Goal: Task Accomplishment & Management: Manage account settings

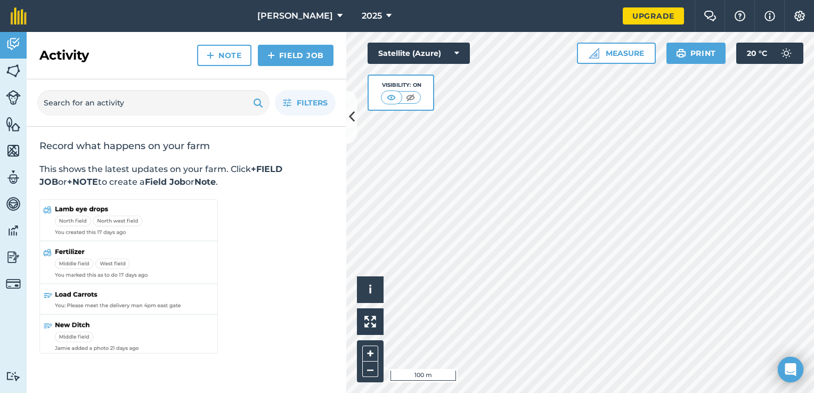
click at [353, 136] on div "Activity Fields Livestock Features Maps Team Vehicles Data Reporting Billing Tu…" at bounding box center [407, 212] width 814 height 361
click at [373, 370] on button "–" at bounding box center [370, 369] width 16 height 15
click at [370, 356] on button "+" at bounding box center [370, 354] width 16 height 16
click at [371, 359] on button "+" at bounding box center [370, 354] width 16 height 16
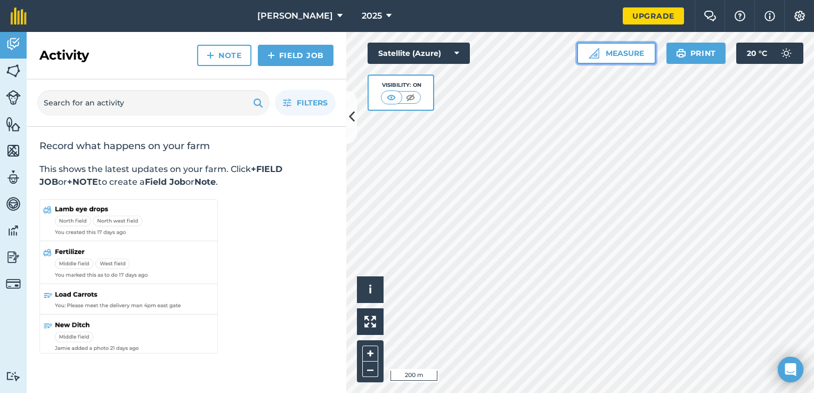
click at [630, 54] on button "Measure" at bounding box center [616, 53] width 79 height 21
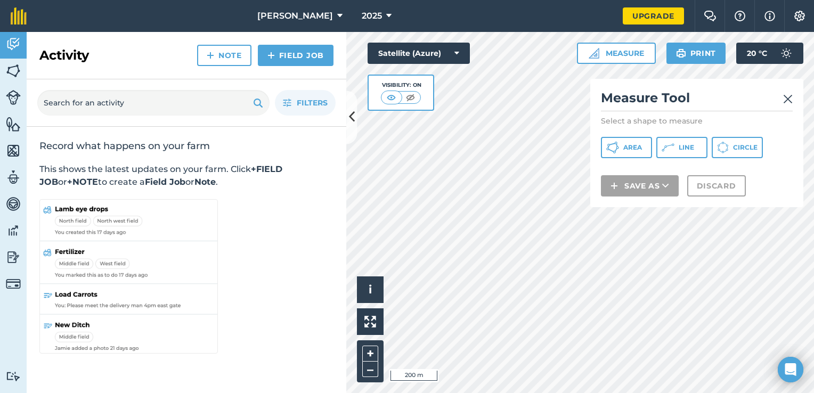
click at [791, 101] on img at bounding box center [788, 99] width 10 height 13
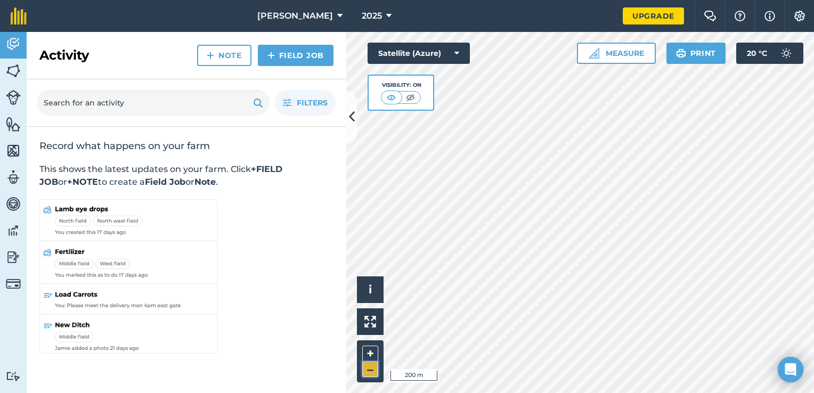
click at [372, 375] on button "–" at bounding box center [370, 369] width 16 height 15
click at [370, 346] on button "+" at bounding box center [370, 354] width 16 height 16
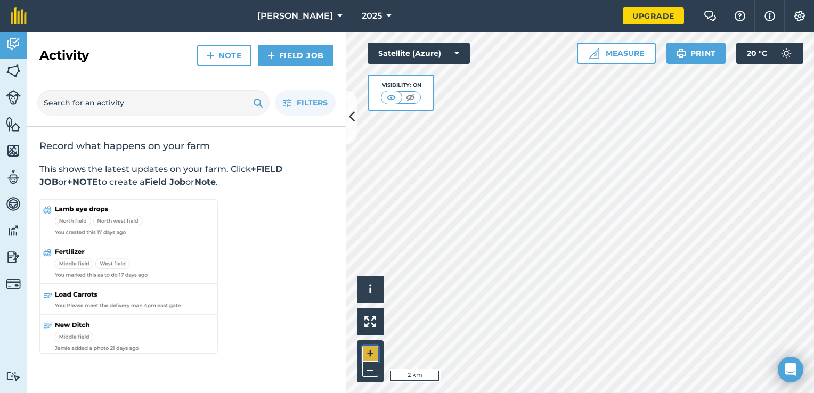
click at [370, 346] on button "+" at bounding box center [370, 354] width 16 height 16
click at [410, 95] on img at bounding box center [410, 97] width 13 height 11
click at [394, 95] on img at bounding box center [391, 97] width 13 height 11
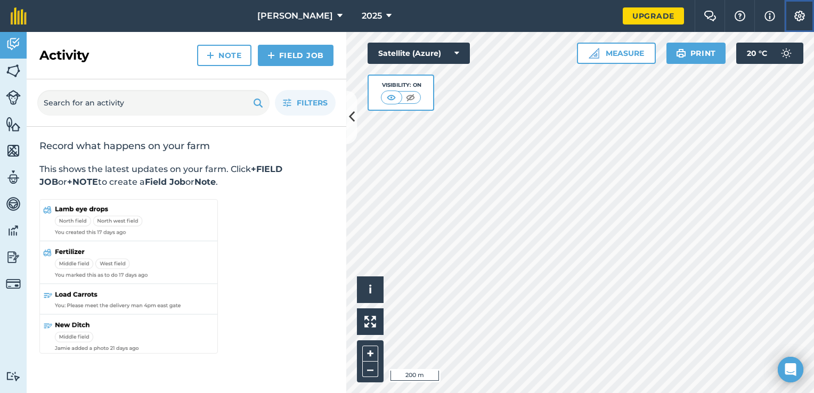
click at [794, 15] on img at bounding box center [799, 16] width 13 height 11
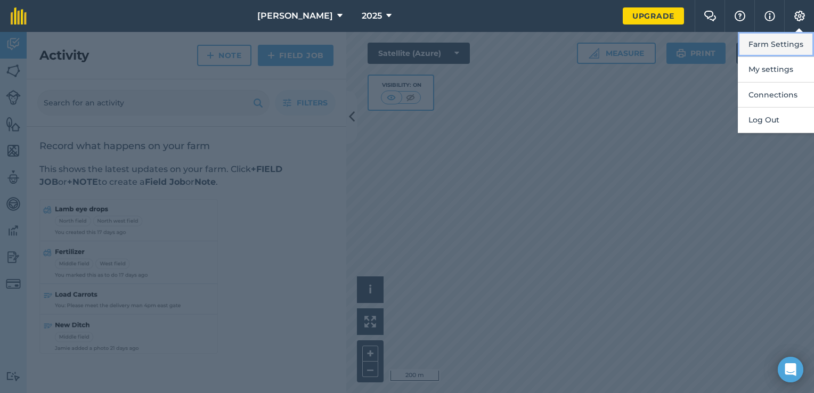
click at [780, 46] on button "Farm Settings" at bounding box center [776, 44] width 76 height 25
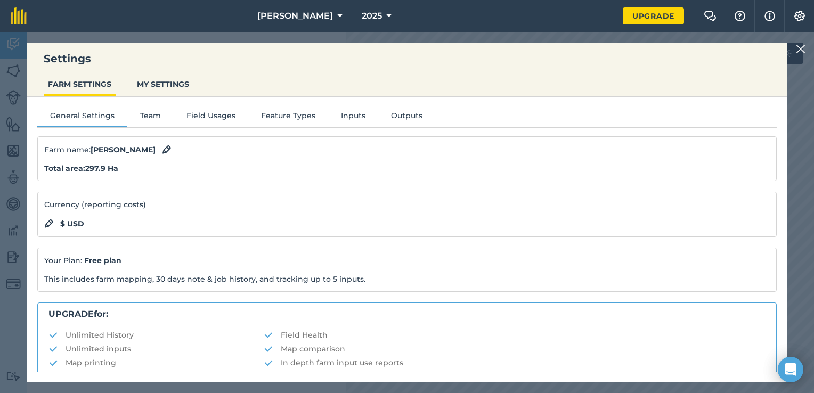
click at [114, 168] on strong "Total area : 297.9 Ha" at bounding box center [81, 169] width 74 height 10
click at [140, 93] on button "MY SETTINGS" at bounding box center [163, 84] width 61 height 20
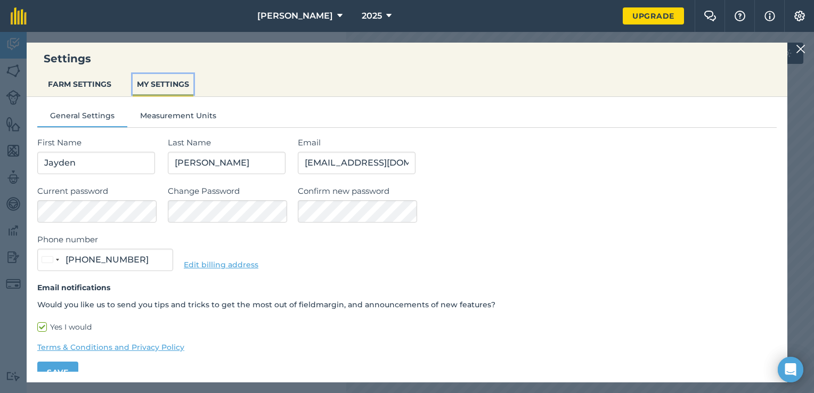
scroll to position [14, 0]
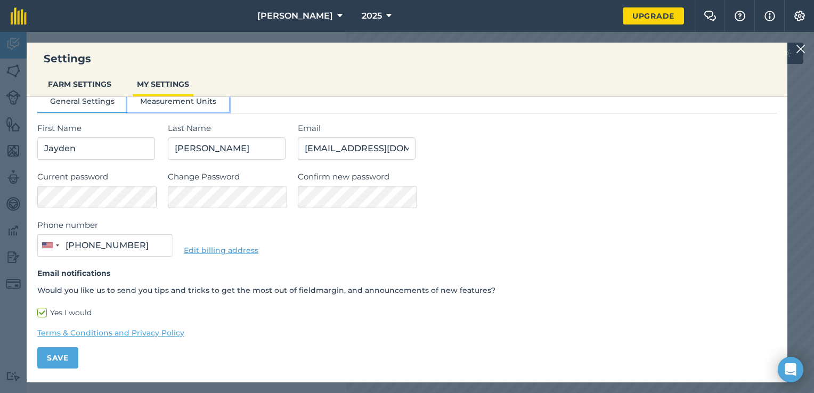
click at [141, 104] on button "Measurement Units" at bounding box center [178, 103] width 102 height 16
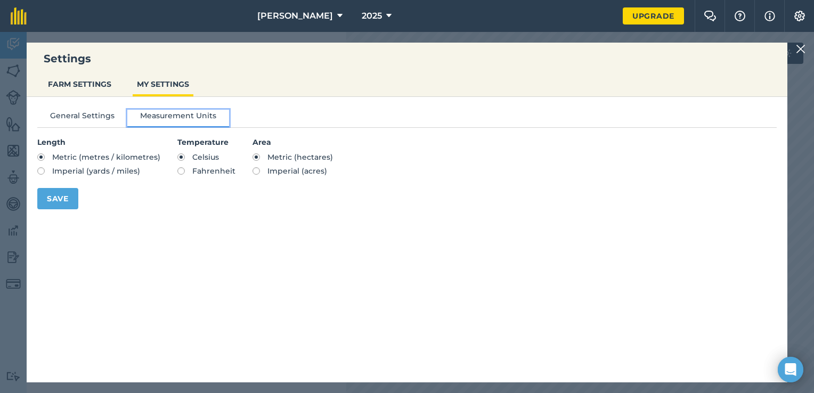
scroll to position [0, 0]
click at [78, 173] on span "Imperial (yards / miles)" at bounding box center [96, 171] width 88 height 10
radio input "true"
radio input "false"
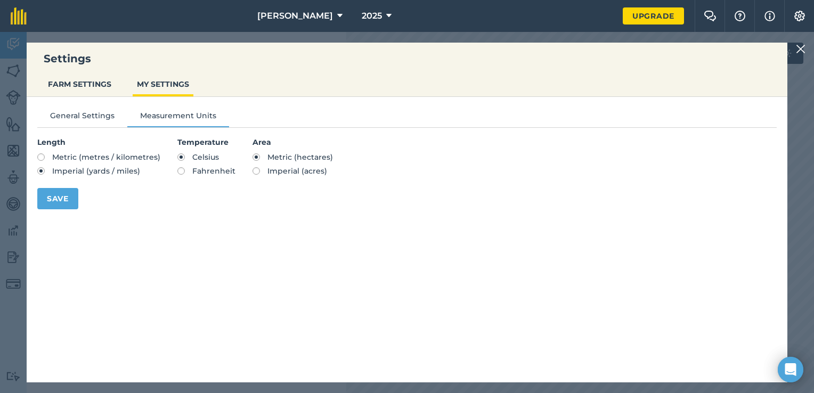
click at [202, 176] on section "Temperature Celsius Fahrenheit" at bounding box center [206, 156] width 58 height 41
click at [213, 172] on span "Fahrenheit" at bounding box center [213, 171] width 43 height 10
radio input "true"
radio input "false"
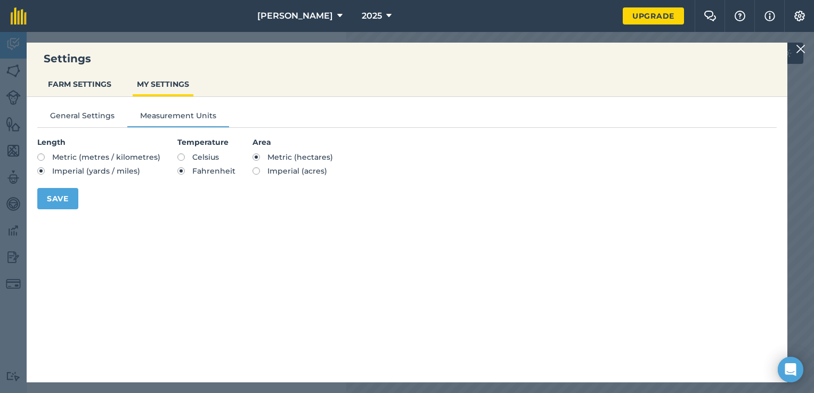
click at [271, 168] on span "Imperial (acres)" at bounding box center [297, 171] width 60 height 10
radio input "true"
radio input "false"
click at [60, 200] on button "Save" at bounding box center [57, 198] width 41 height 21
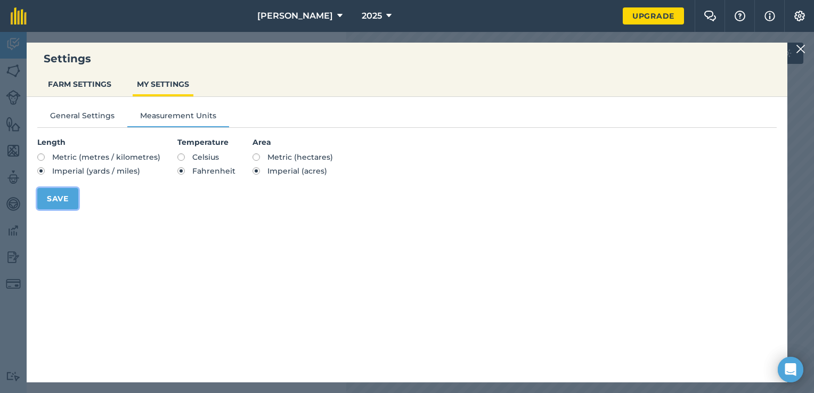
click at [55, 208] on button "Save" at bounding box center [57, 198] width 41 height 21
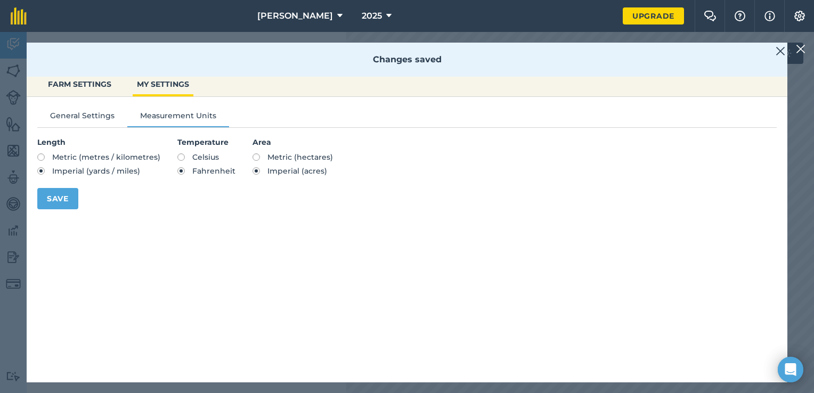
click at [782, 53] on img at bounding box center [781, 51] width 10 height 13
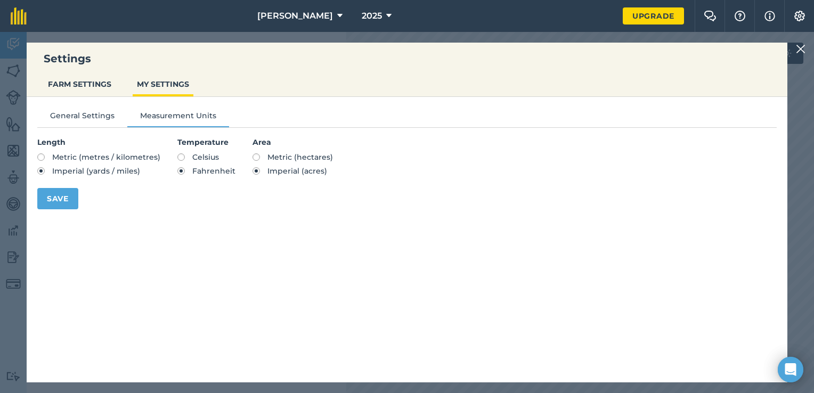
click at [799, 45] on img at bounding box center [801, 49] width 10 height 13
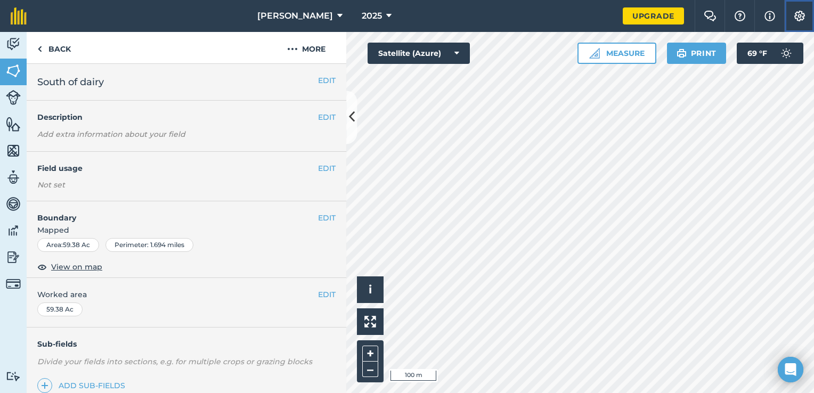
click at [800, 22] on button "Settings" at bounding box center [799, 16] width 30 height 32
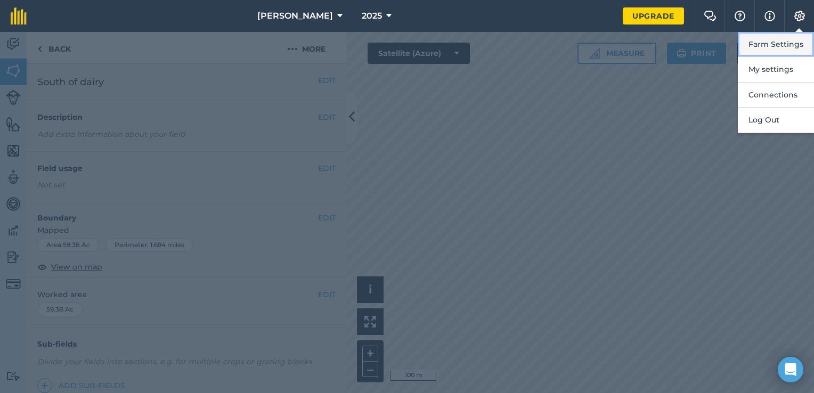
click at [786, 44] on button "Farm Settings" at bounding box center [776, 44] width 76 height 25
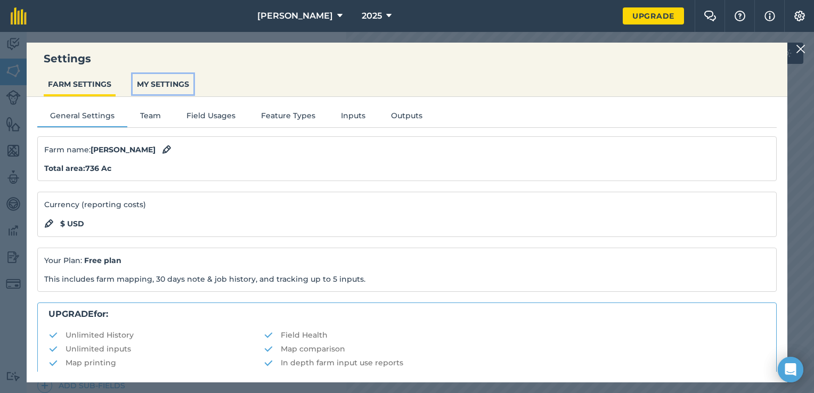
click at [145, 89] on button "MY SETTINGS" at bounding box center [163, 84] width 61 height 20
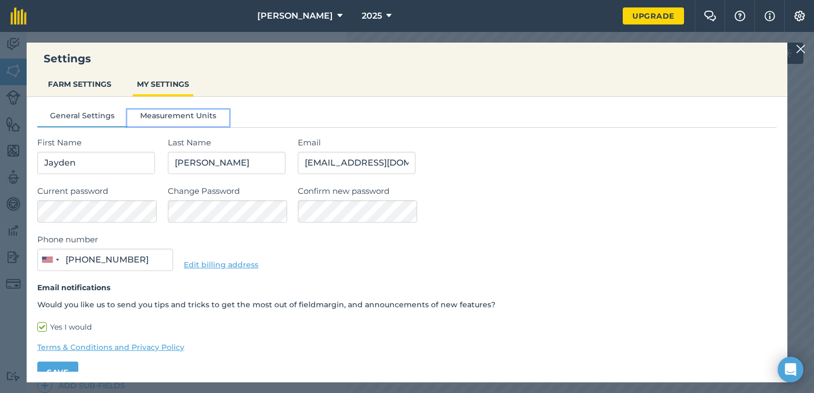
click at [153, 116] on button "Measurement Units" at bounding box center [178, 118] width 102 height 16
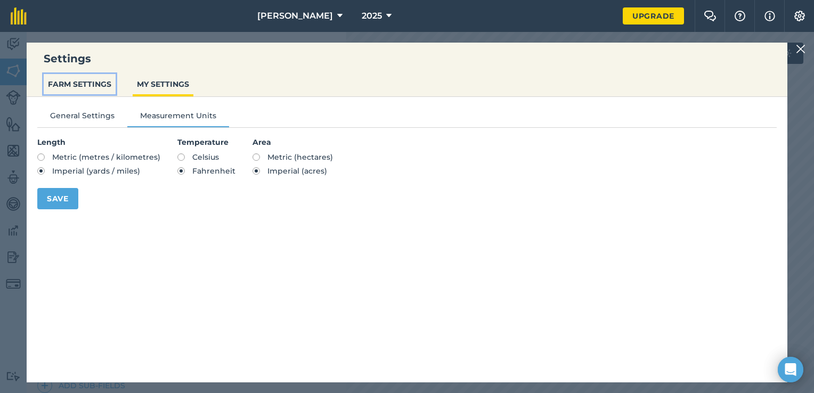
click at [88, 86] on button "FARM SETTINGS" at bounding box center [80, 84] width 72 height 20
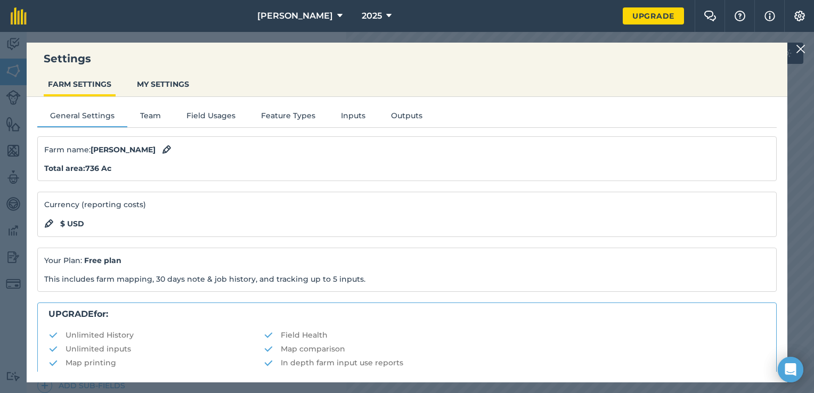
click at [806, 46] on div at bounding box center [802, 49] width 13 height 13
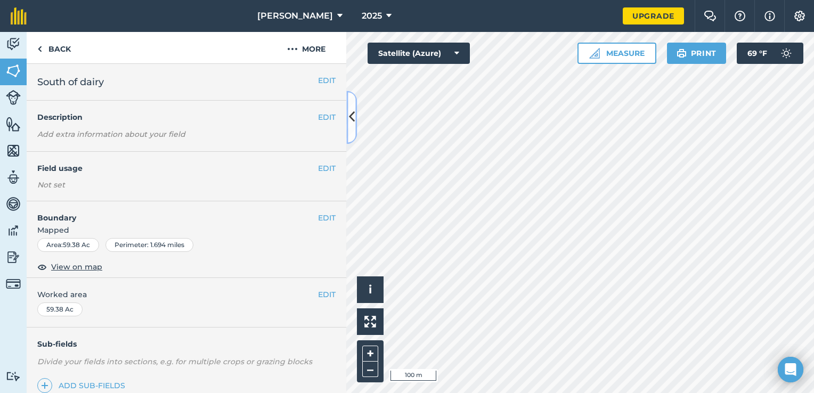
click at [354, 135] on button at bounding box center [351, 117] width 11 height 53
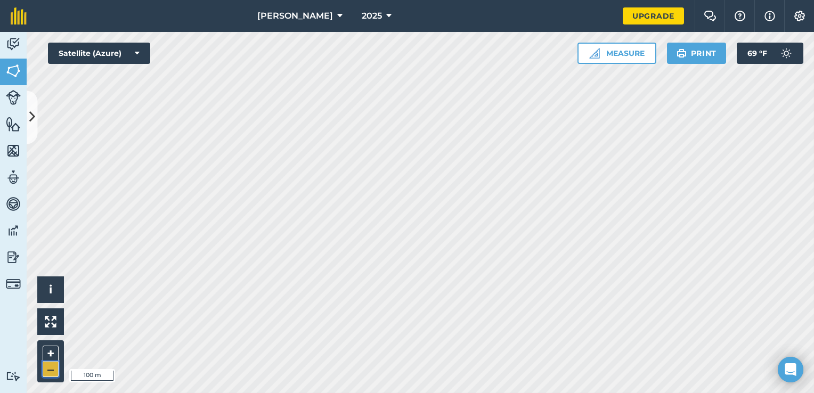
click at [54, 368] on button "–" at bounding box center [51, 369] width 16 height 15
click at [53, 356] on button "+" at bounding box center [51, 354] width 16 height 16
click at [19, 78] on link "Fields" at bounding box center [13, 72] width 27 height 27
click at [627, 50] on button "Measure" at bounding box center [617, 53] width 79 height 21
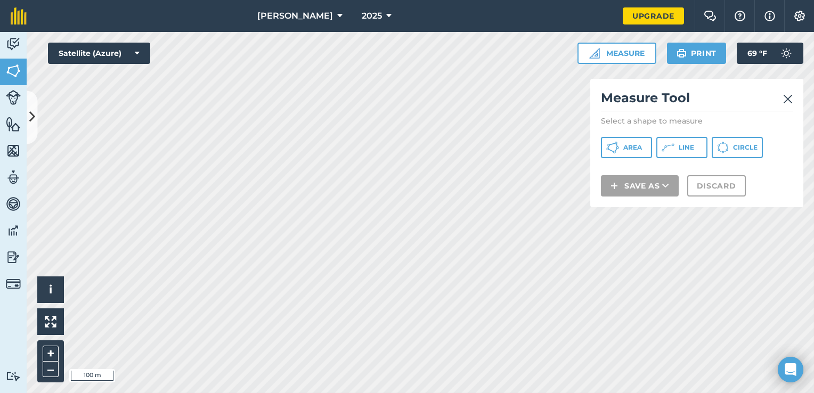
click at [788, 103] on img at bounding box center [788, 99] width 10 height 13
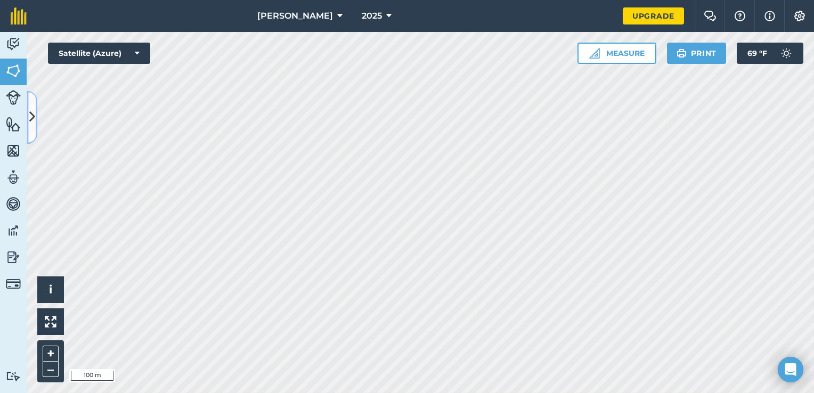
click at [32, 107] on button at bounding box center [32, 117] width 11 height 53
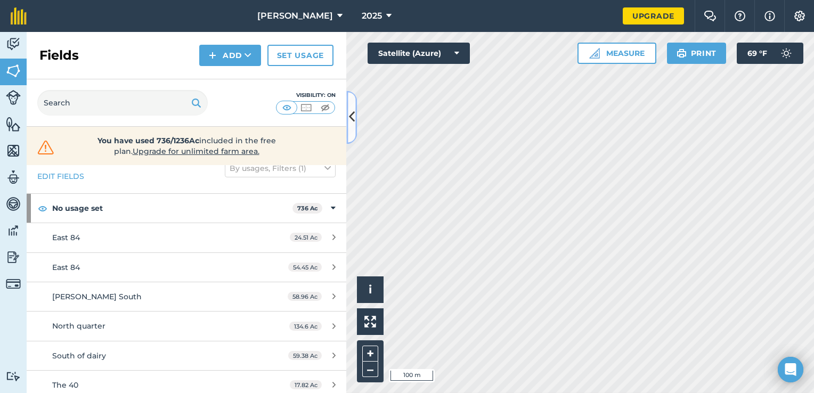
scroll to position [85, 0]
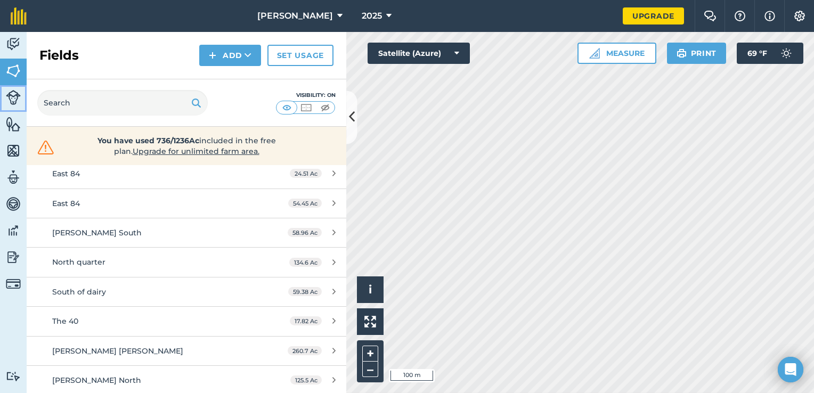
click at [19, 103] on img at bounding box center [13, 97] width 15 height 15
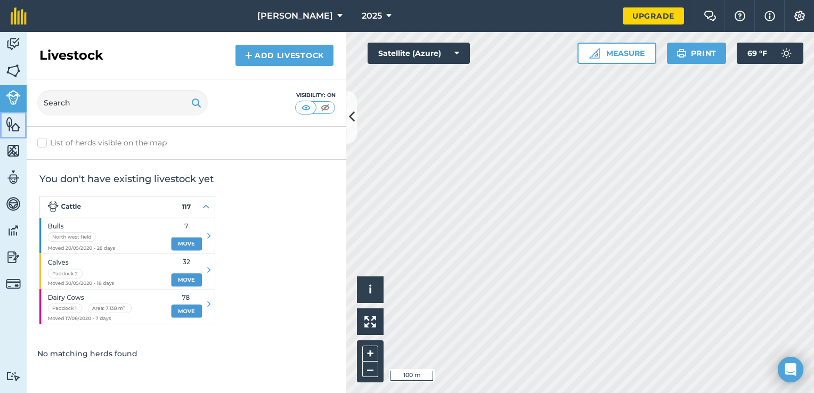
click at [12, 124] on img at bounding box center [13, 124] width 15 height 16
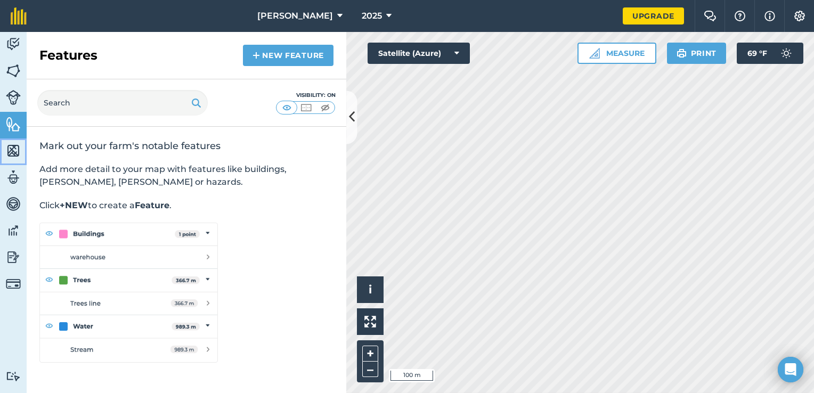
click at [14, 157] on img at bounding box center [13, 151] width 15 height 16
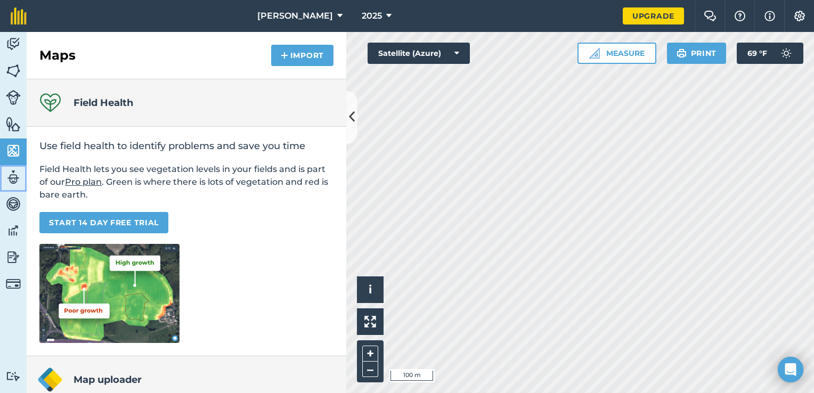
click at [15, 184] on img at bounding box center [13, 177] width 15 height 16
select select "MEMBER"
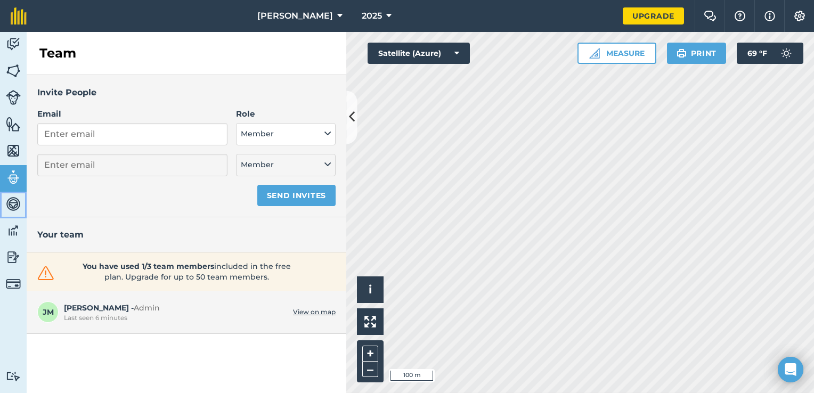
click at [19, 215] on link "Vehicles" at bounding box center [13, 205] width 27 height 27
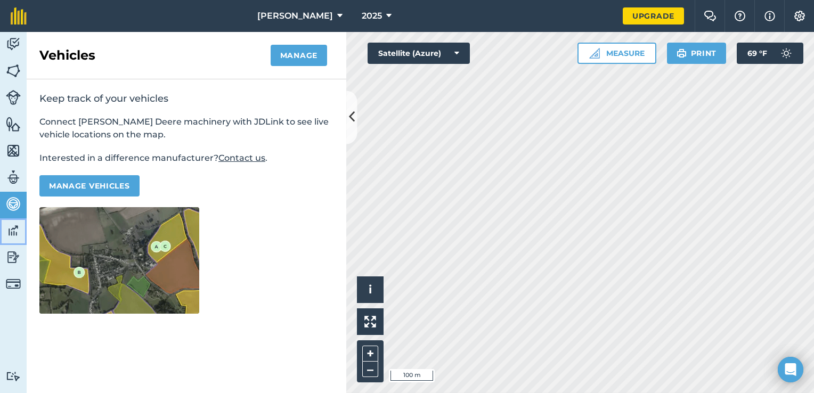
click at [19, 240] on link "Data" at bounding box center [13, 231] width 27 height 27
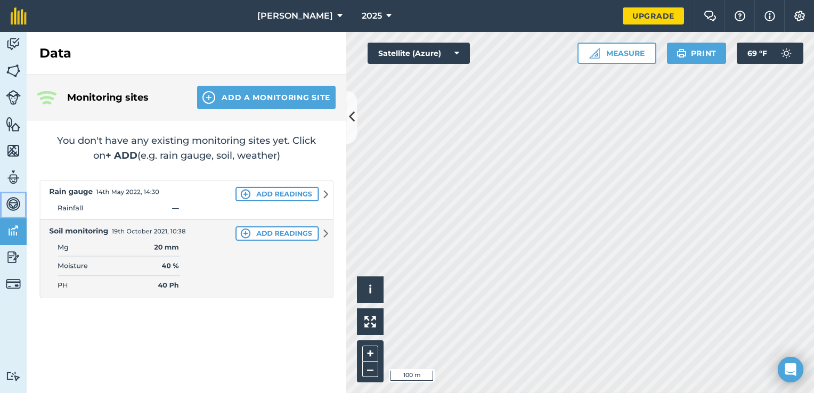
click at [19, 210] on img at bounding box center [13, 204] width 15 height 16
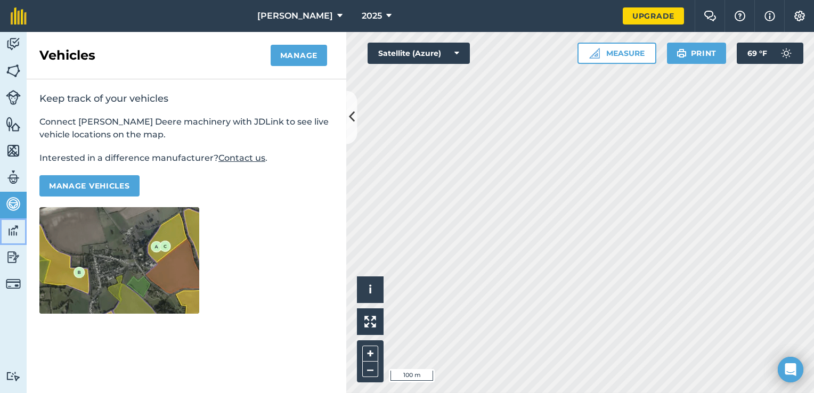
click at [18, 235] on img at bounding box center [13, 231] width 15 height 16
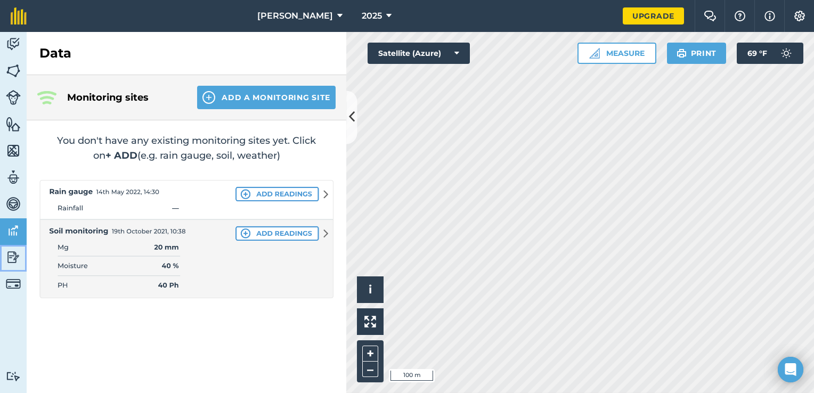
click at [12, 261] on img at bounding box center [13, 257] width 15 height 16
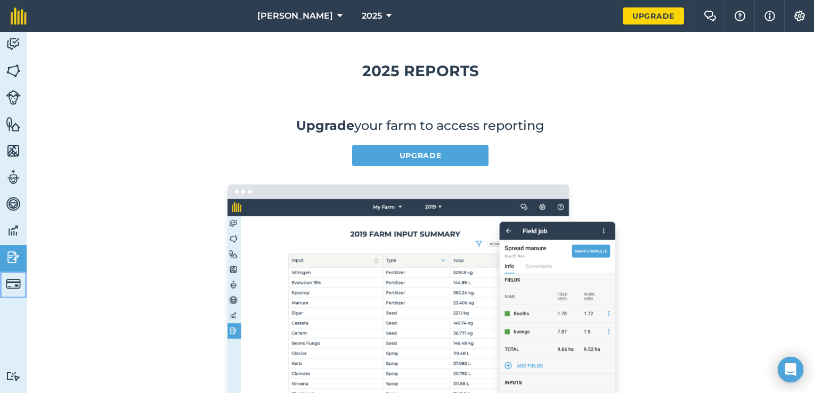
click at [16, 277] on img at bounding box center [13, 284] width 15 height 15
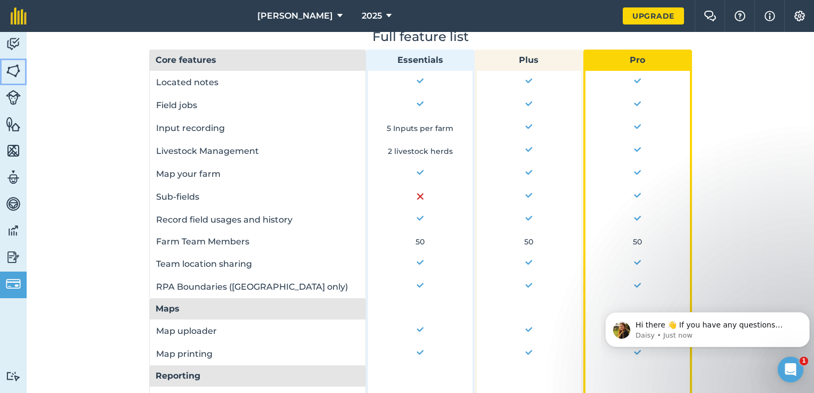
click at [7, 74] on img at bounding box center [13, 71] width 15 height 16
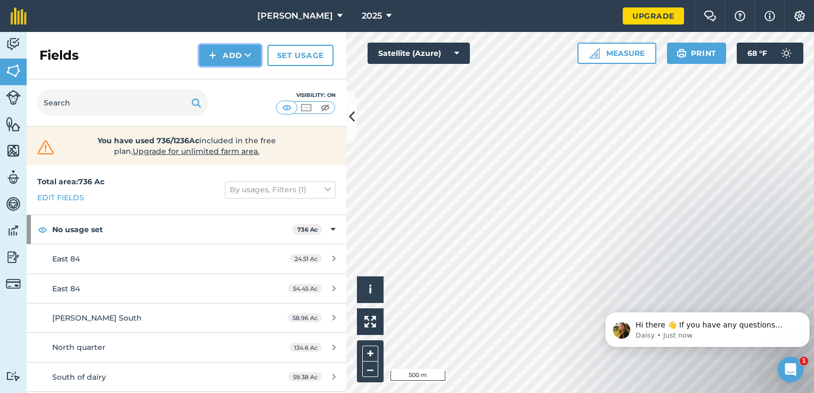
click at [226, 49] on button "Add" at bounding box center [230, 55] width 62 height 21
click at [234, 97] on link "Import" at bounding box center [230, 103] width 59 height 23
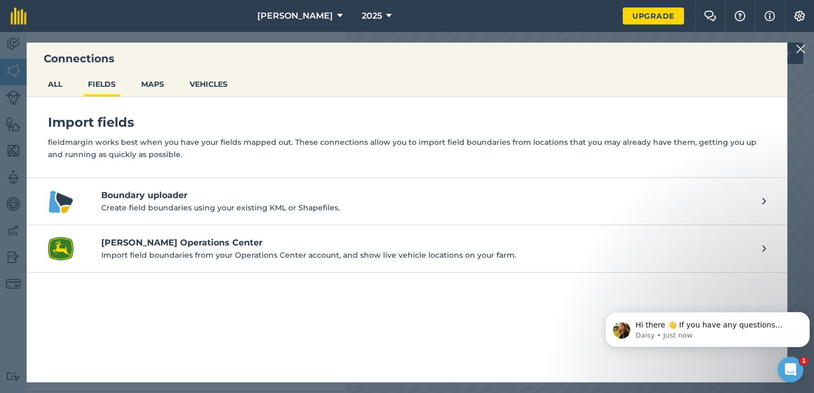
click at [240, 210] on p "Create field boundaries using your existing KML or Shapefiles." at bounding box center [426, 208] width 651 height 12
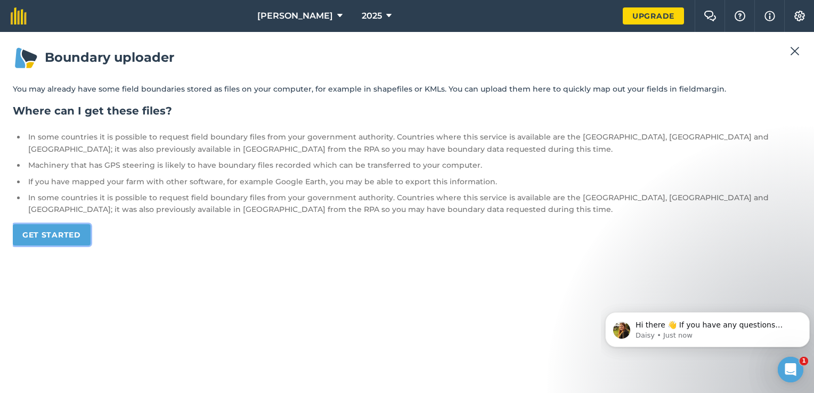
click at [65, 239] on link "Get started" at bounding box center [52, 234] width 78 height 21
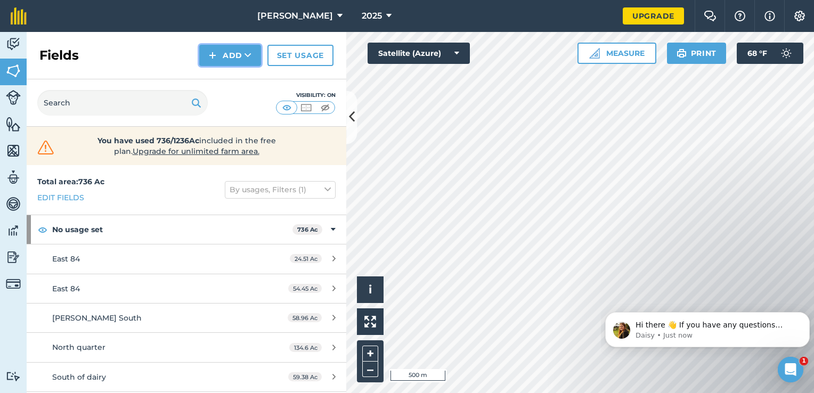
click at [226, 61] on button "Add" at bounding box center [230, 55] width 62 height 21
click at [228, 92] on link "Import" at bounding box center [230, 103] width 59 height 23
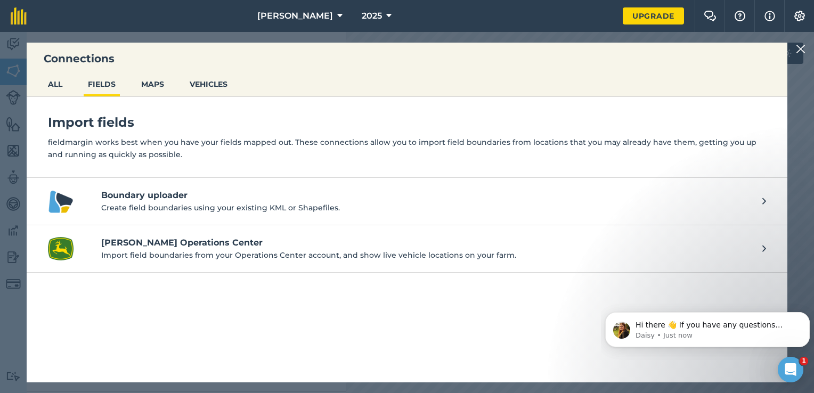
click at [801, 53] on img at bounding box center [801, 49] width 10 height 13
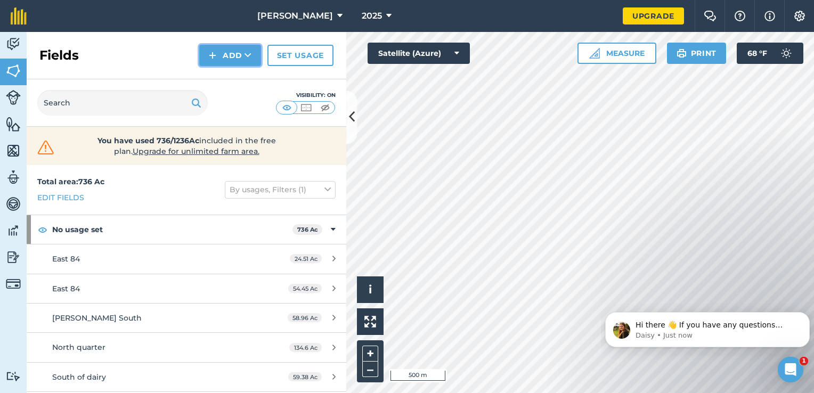
click at [230, 50] on button "Add" at bounding box center [230, 55] width 62 height 21
click at [230, 76] on link "Draw" at bounding box center [230, 79] width 59 height 23
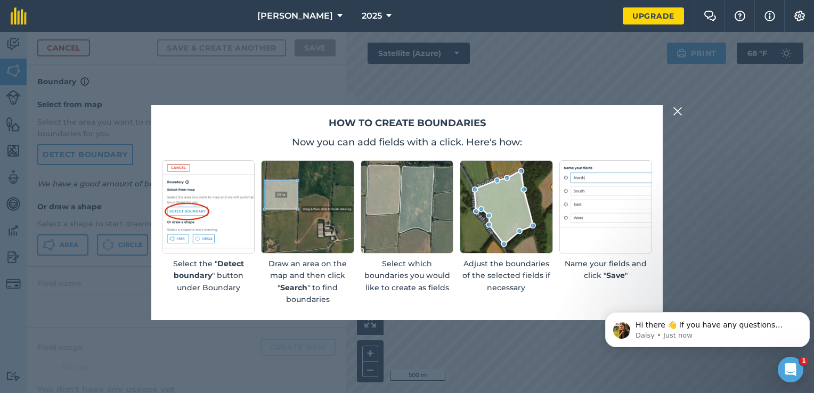
click at [199, 218] on img at bounding box center [208, 206] width 93 height 93
click at [669, 112] on div "How to create boundaries Now you can add fields with a click. Here's how: Selec…" at bounding box center [407, 212] width 814 height 361
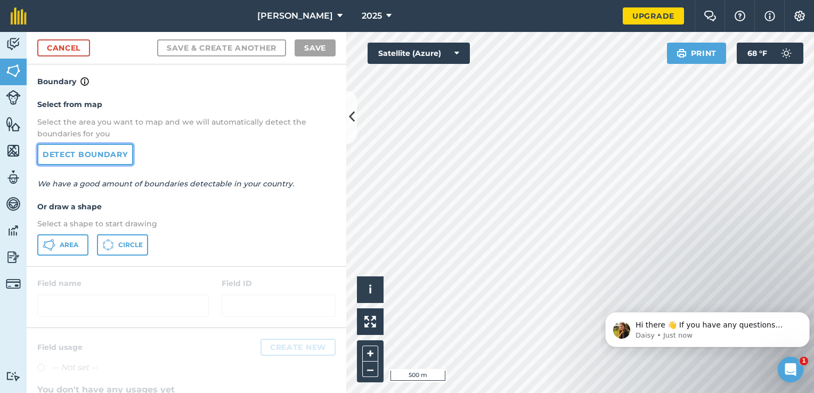
click at [82, 148] on link "Detect boundary" at bounding box center [85, 154] width 96 height 21
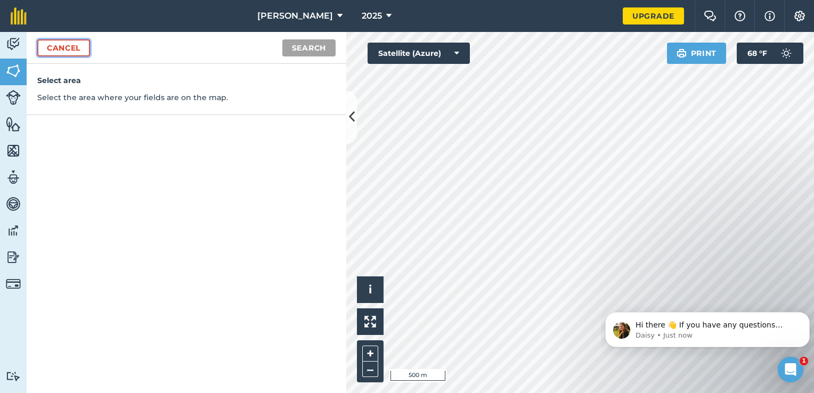
click at [79, 47] on link "Cancel" at bounding box center [63, 47] width 53 height 17
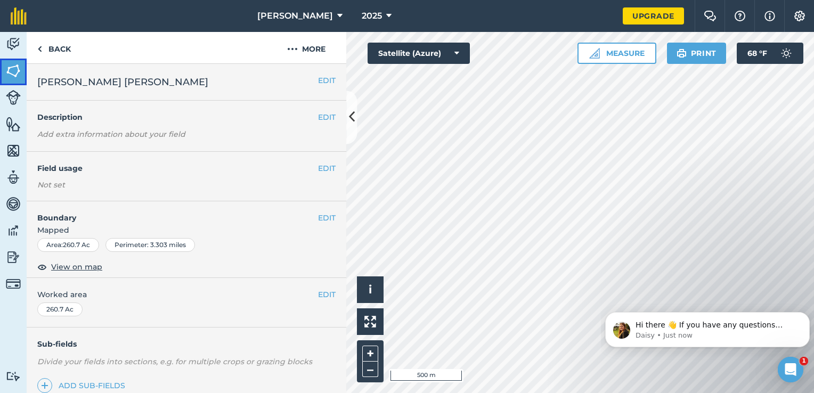
drag, startPoint x: 336, startPoint y: 102, endPoint x: 4, endPoint y: 71, distance: 333.4
click at [4, 71] on link "Fields" at bounding box center [13, 72] width 27 height 27
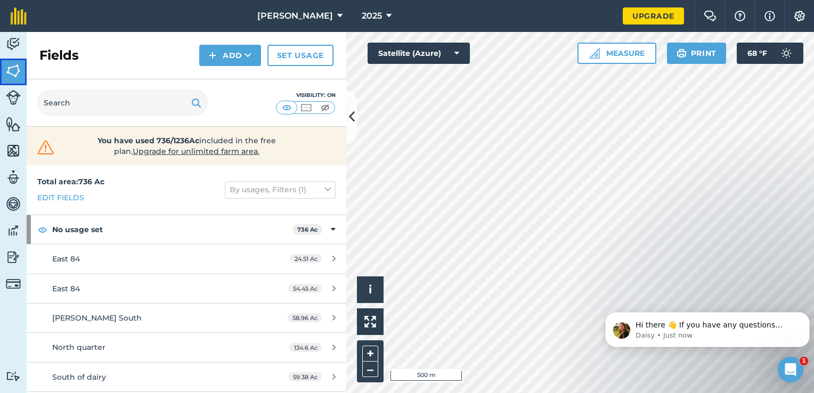
click at [4, 71] on link "Fields" at bounding box center [13, 72] width 27 height 27
click at [243, 60] on button "Add" at bounding box center [230, 55] width 62 height 21
click at [245, 82] on link "Draw" at bounding box center [230, 79] width 59 height 23
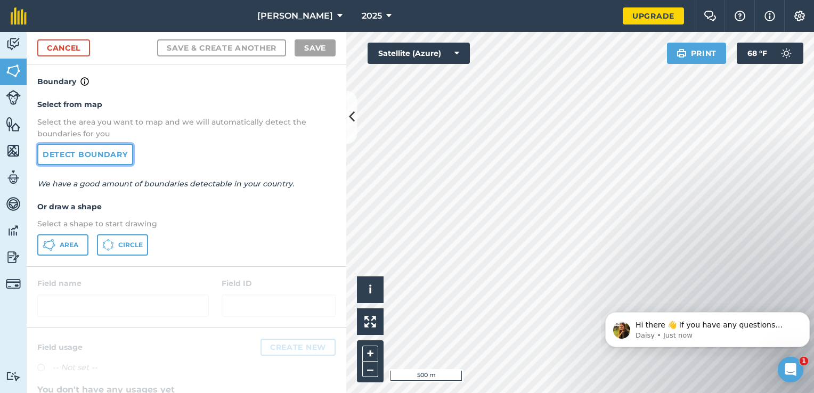
drag, startPoint x: 100, startPoint y: 158, endPoint x: 83, endPoint y: 157, distance: 17.6
click at [83, 157] on link "Detect boundary" at bounding box center [85, 154] width 96 height 21
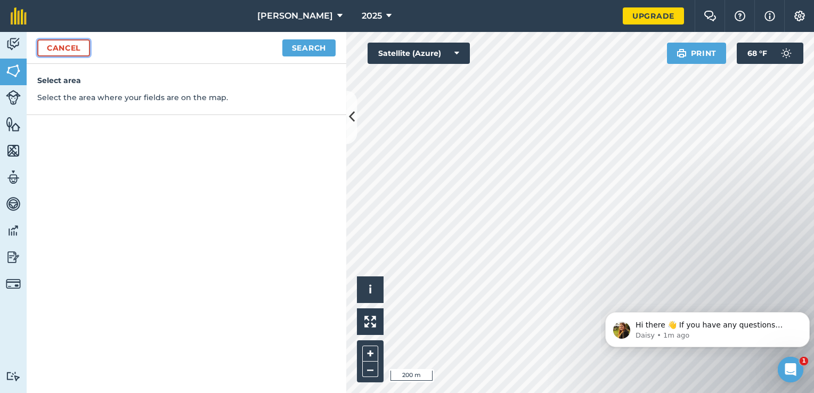
click at [85, 50] on link "Cancel" at bounding box center [63, 47] width 53 height 17
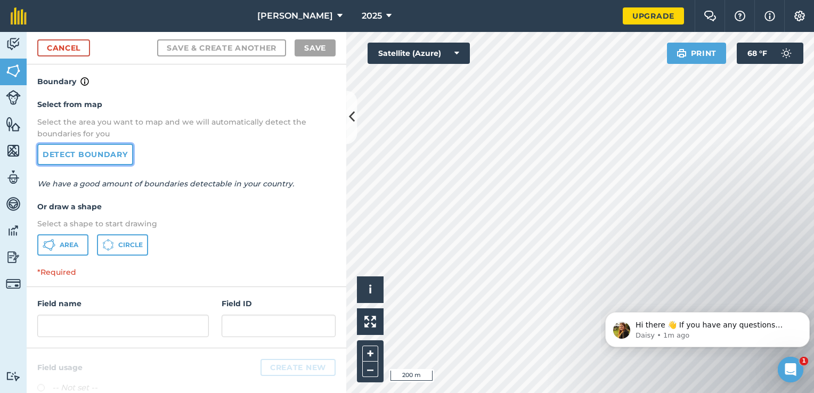
click at [95, 155] on link "Detect boundary" at bounding box center [85, 154] width 96 height 21
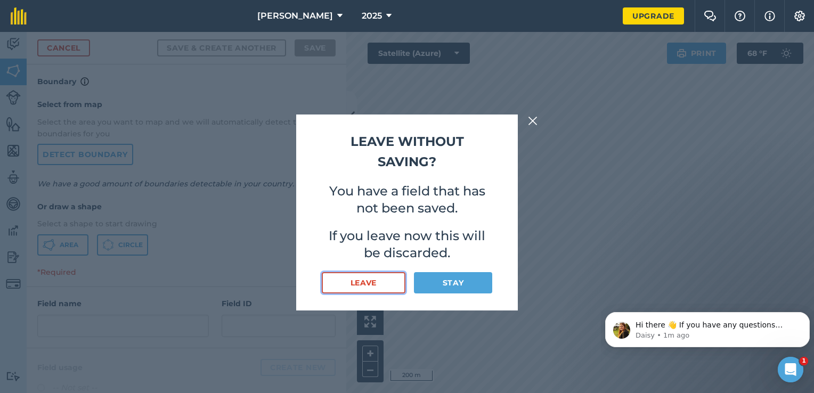
click at [397, 293] on button "Leave" at bounding box center [364, 282] width 84 height 21
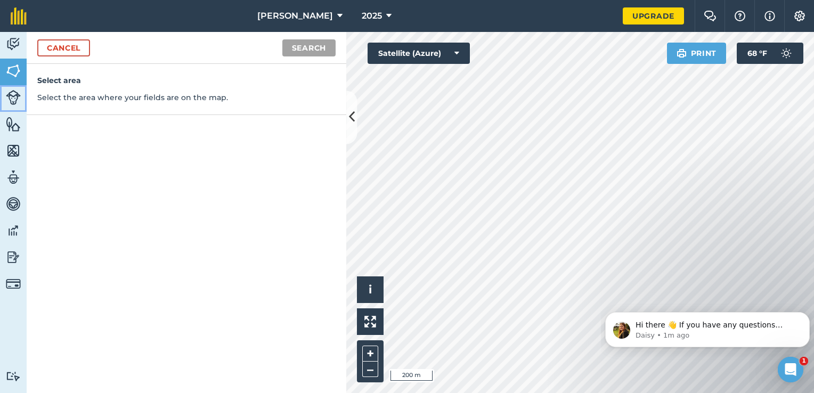
click at [13, 103] on img at bounding box center [13, 97] width 15 height 15
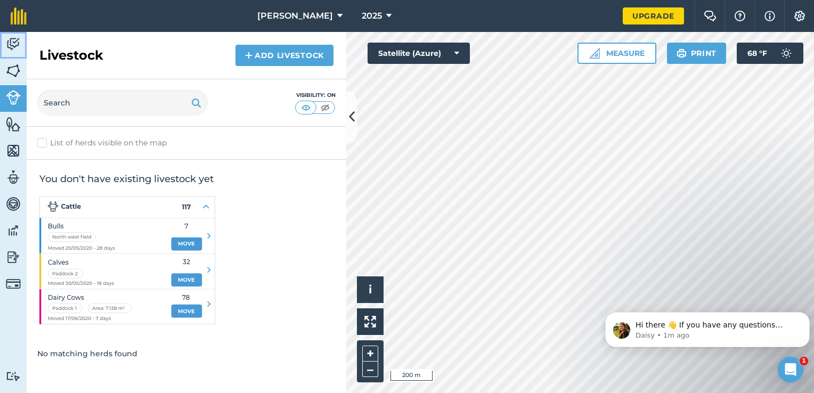
click at [10, 52] on img at bounding box center [13, 44] width 15 height 16
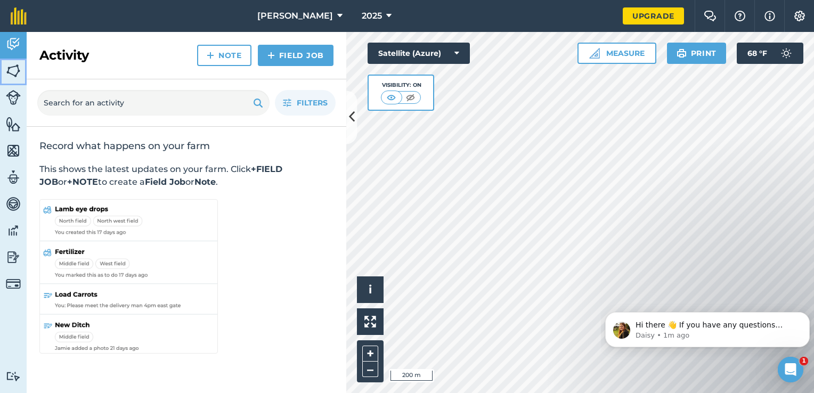
click at [16, 78] on img at bounding box center [13, 71] width 15 height 16
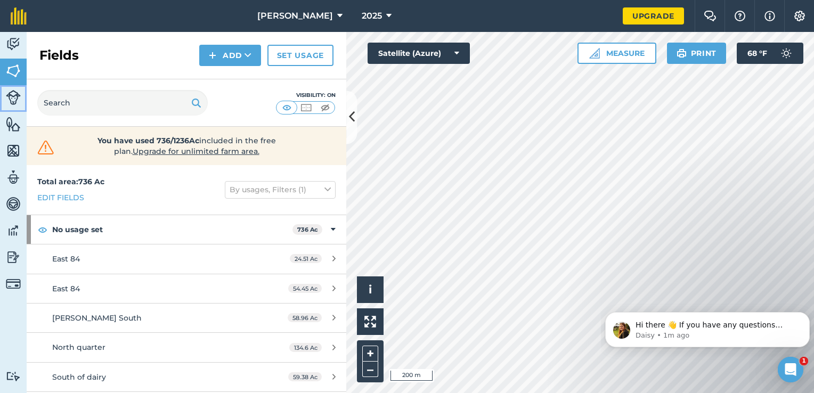
click at [14, 104] on img at bounding box center [13, 97] width 15 height 15
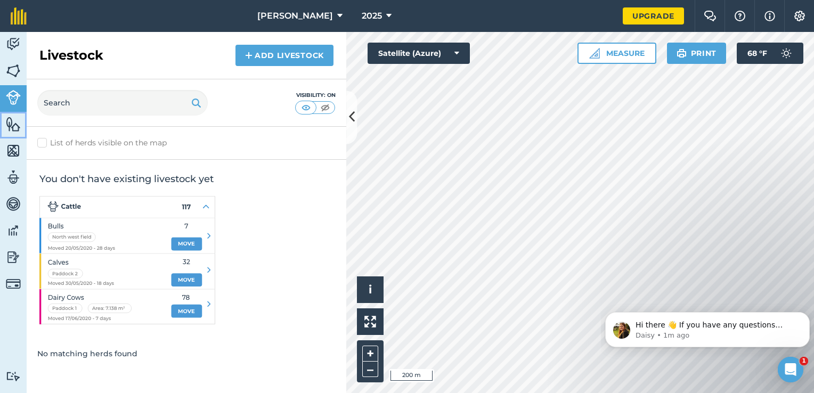
click at [19, 133] on link "Features" at bounding box center [13, 125] width 27 height 27
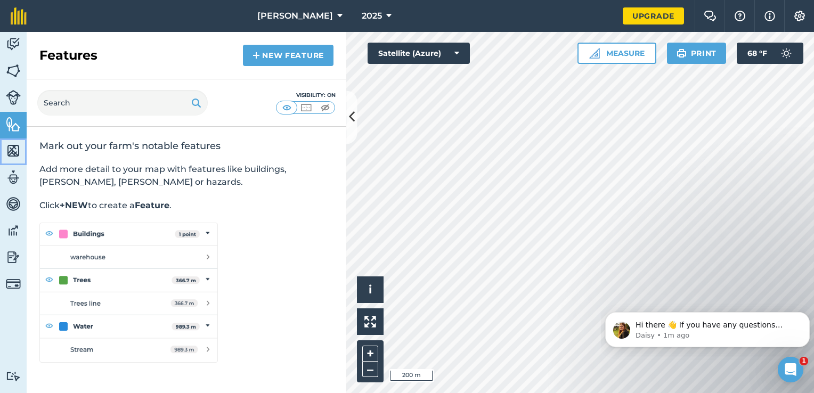
click at [18, 153] on img at bounding box center [13, 151] width 15 height 16
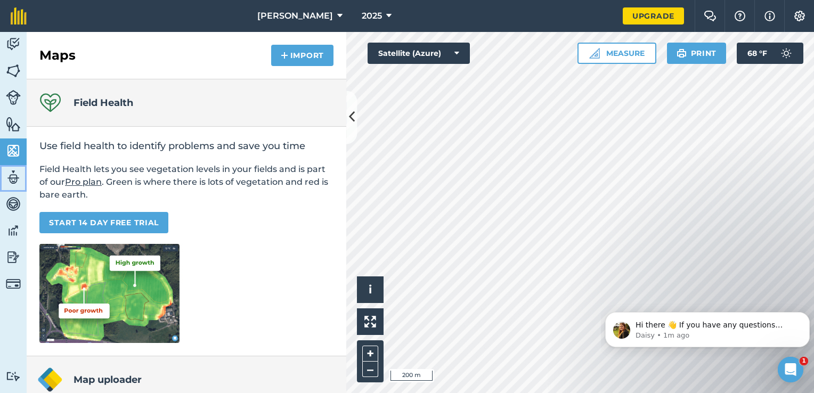
click at [18, 186] on link "Team" at bounding box center [13, 178] width 27 height 27
select select "MEMBER"
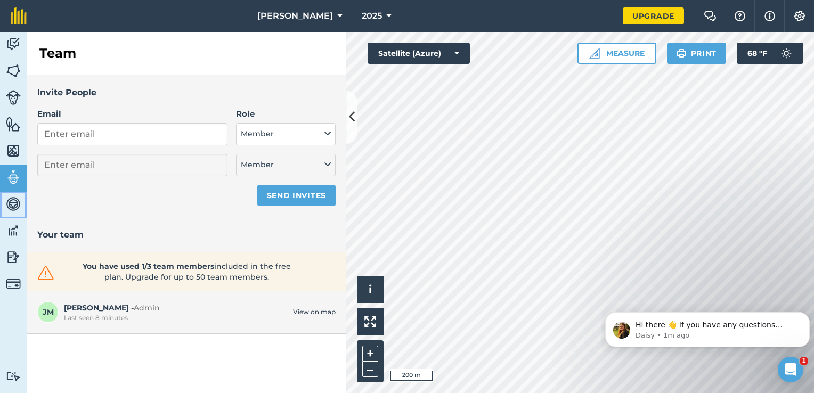
click at [19, 211] on img at bounding box center [13, 204] width 15 height 16
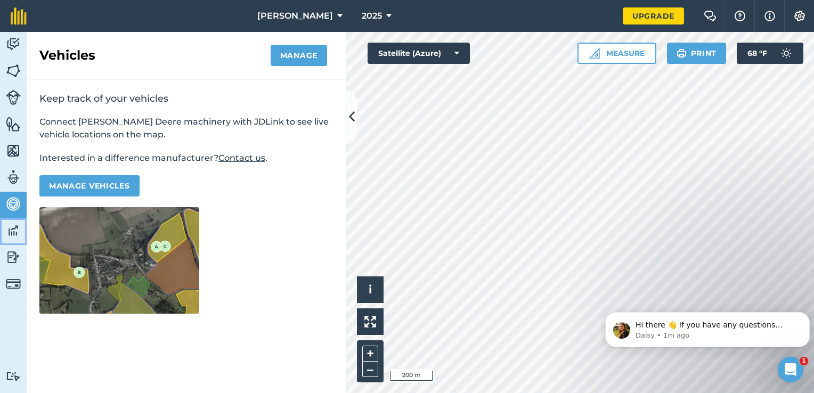
click at [17, 233] on img at bounding box center [13, 231] width 15 height 16
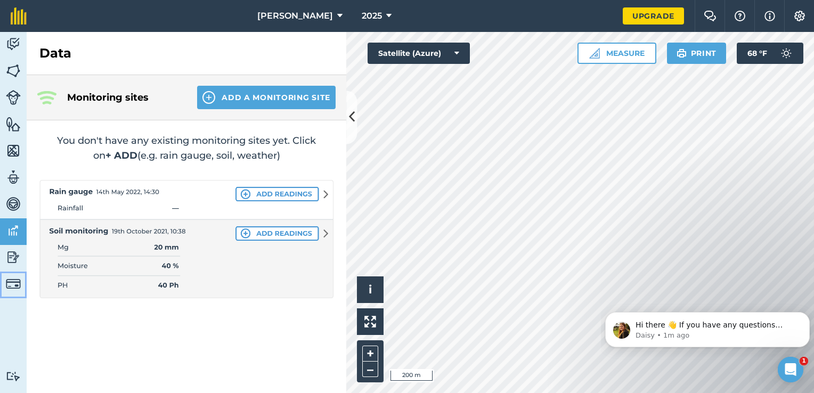
click at [7, 290] on img at bounding box center [13, 284] width 15 height 15
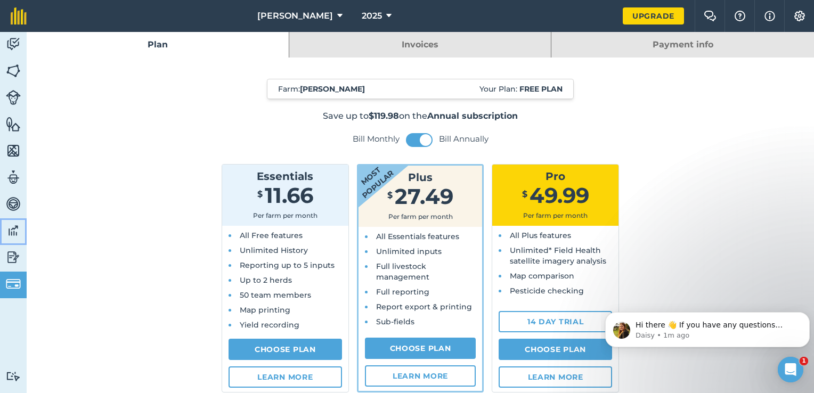
click at [16, 243] on link "Data" at bounding box center [13, 231] width 27 height 27
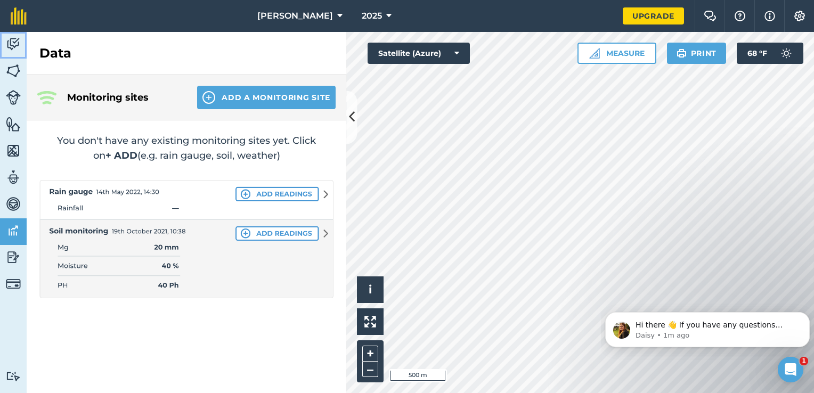
click at [19, 53] on link "Activity" at bounding box center [13, 45] width 27 height 27
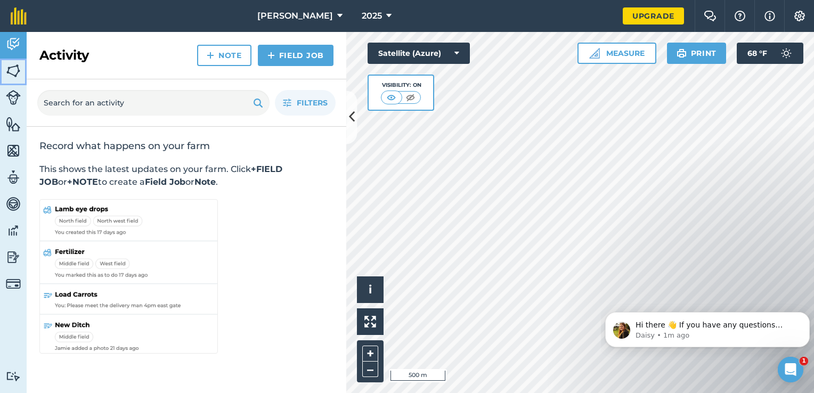
click at [12, 70] on img at bounding box center [13, 71] width 15 height 16
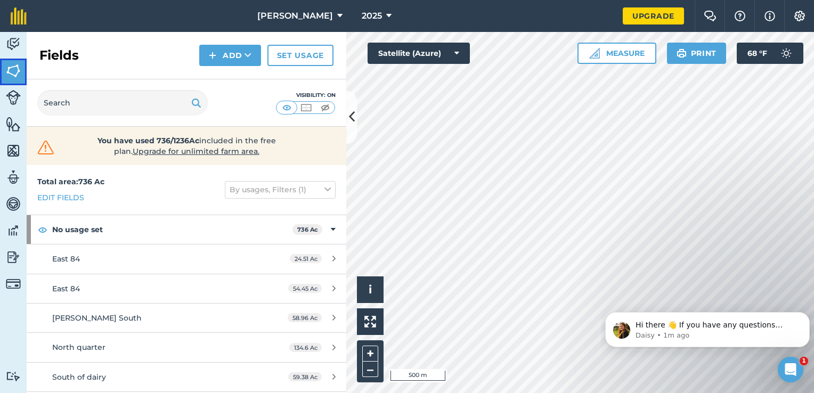
scroll to position [85, 0]
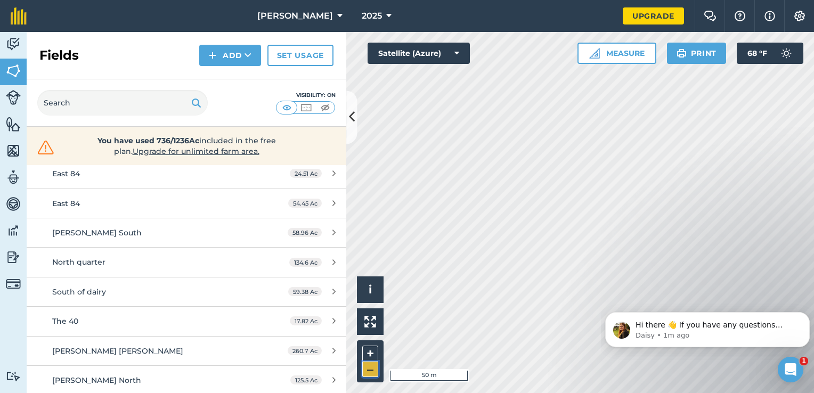
click at [373, 373] on button "–" at bounding box center [370, 369] width 16 height 15
click at [240, 61] on button "Add" at bounding box center [230, 55] width 62 height 21
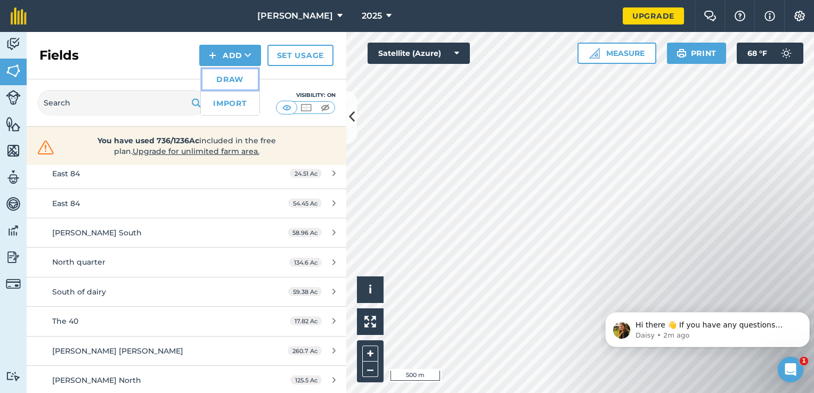
click at [222, 82] on link "Draw" at bounding box center [230, 79] width 59 height 23
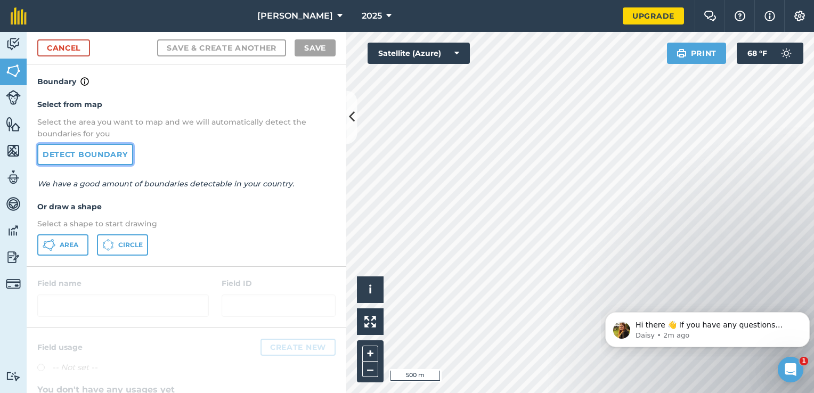
click at [102, 156] on link "Detect boundary" at bounding box center [85, 154] width 96 height 21
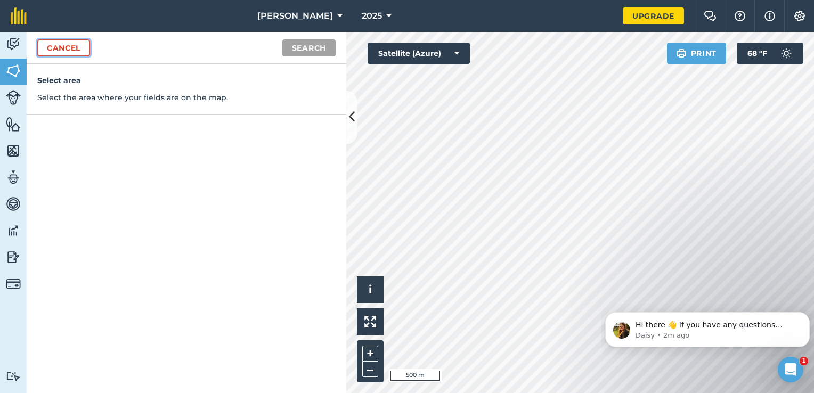
click at [66, 47] on link "Cancel" at bounding box center [63, 47] width 53 height 17
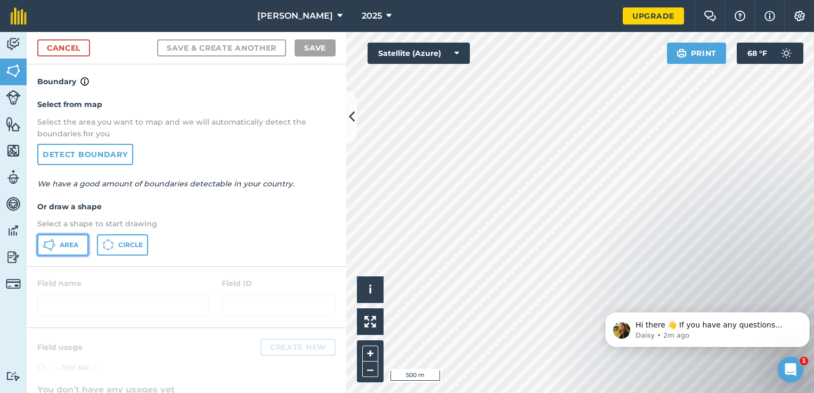
click at [56, 240] on button "Area" at bounding box center [62, 244] width 51 height 21
click at [314, 14] on span "[PERSON_NAME]" at bounding box center [295, 16] width 76 height 13
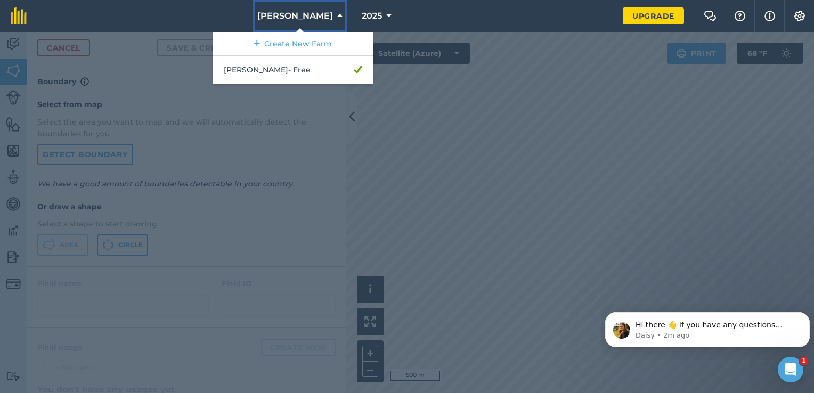
click at [314, 14] on span "[PERSON_NAME]" at bounding box center [295, 16] width 76 height 13
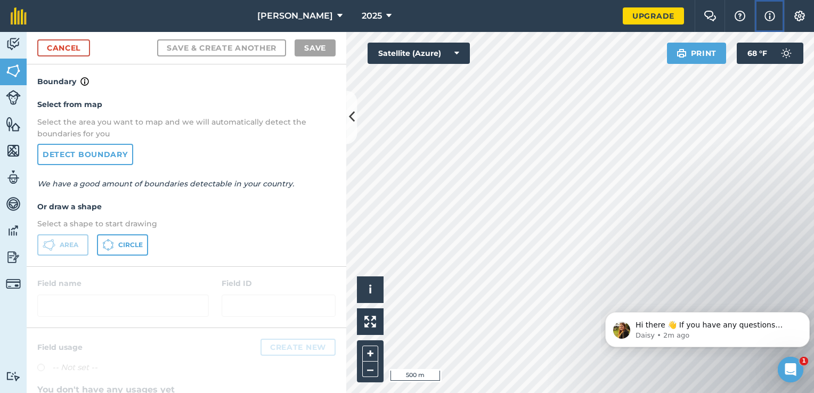
click at [777, 16] on button "Info" at bounding box center [769, 16] width 30 height 32
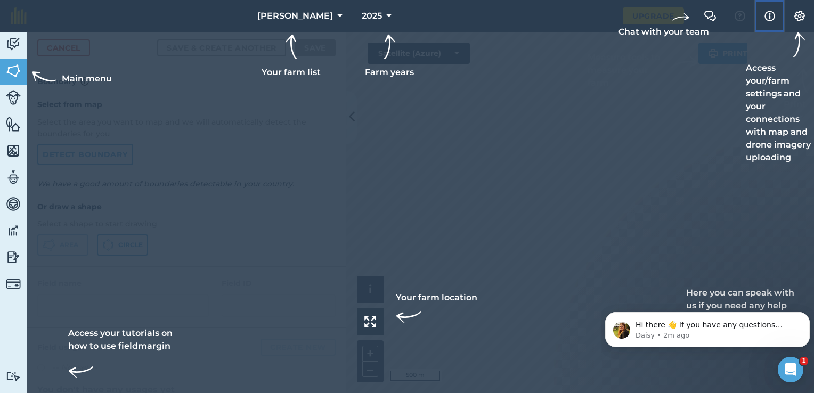
click at [777, 16] on button "Info" at bounding box center [769, 16] width 30 height 32
click at [795, 20] on img at bounding box center [799, 16] width 13 height 11
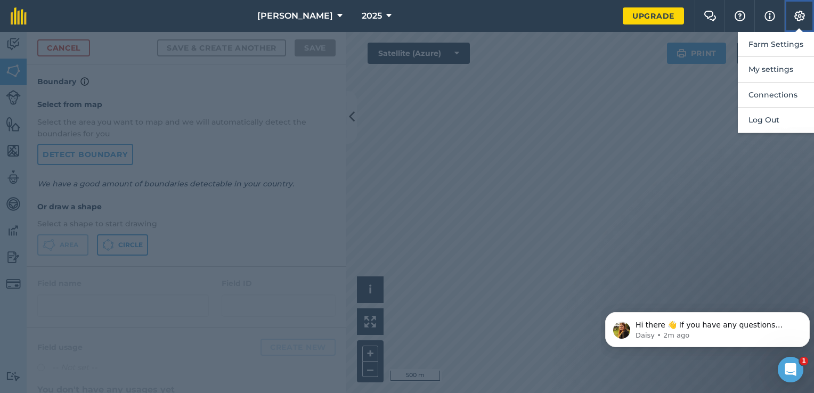
click at [795, 20] on img at bounding box center [799, 16] width 13 height 11
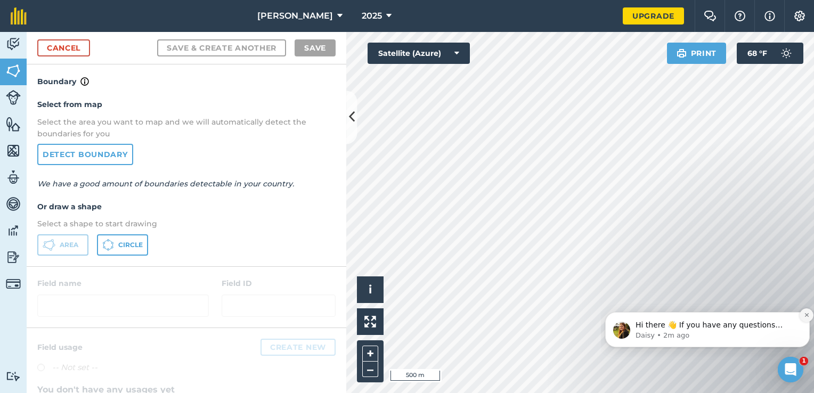
click at [807, 317] on icon "Dismiss notification" at bounding box center [807, 315] width 6 height 6
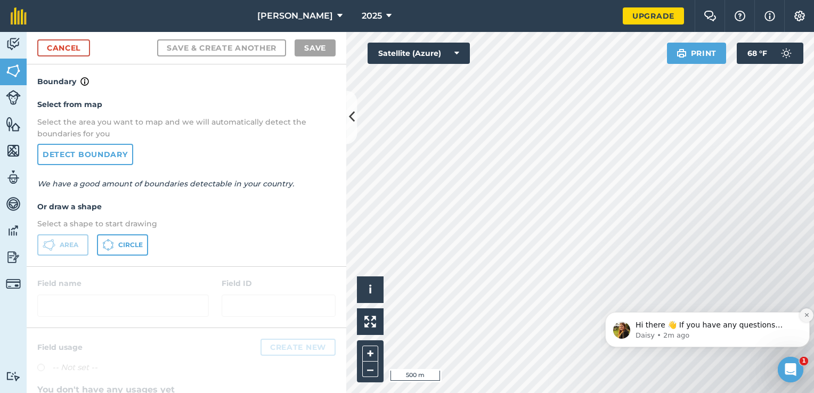
click at [805, 315] on icon "Dismiss notification" at bounding box center [807, 315] width 6 height 6
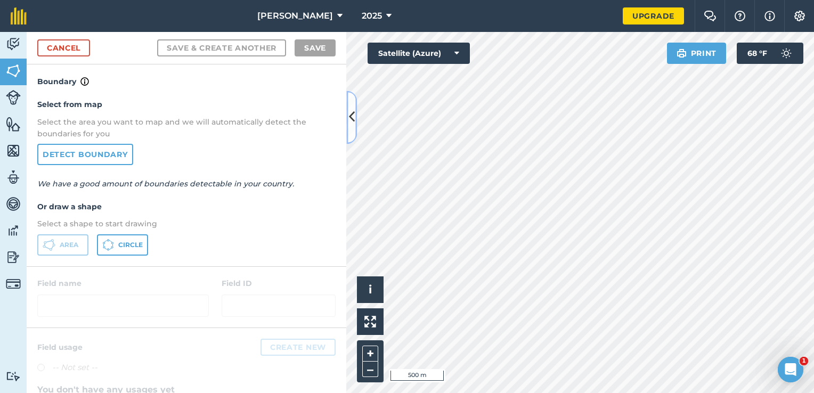
click at [349, 119] on icon at bounding box center [352, 117] width 6 height 19
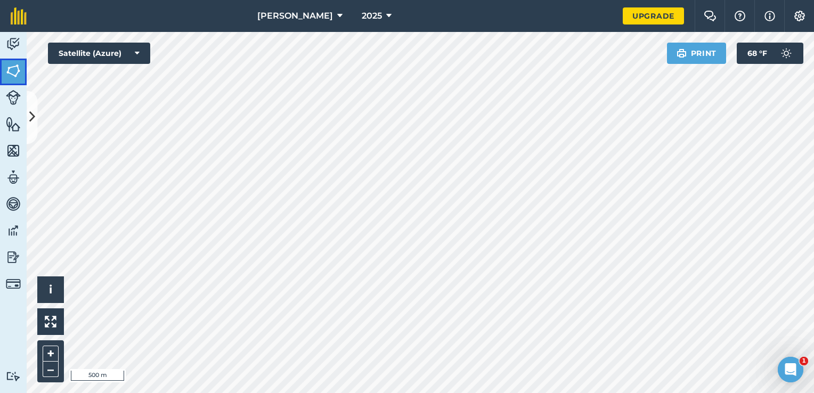
click at [10, 82] on link "Fields" at bounding box center [13, 72] width 27 height 27
click at [7, 145] on img at bounding box center [13, 151] width 15 height 16
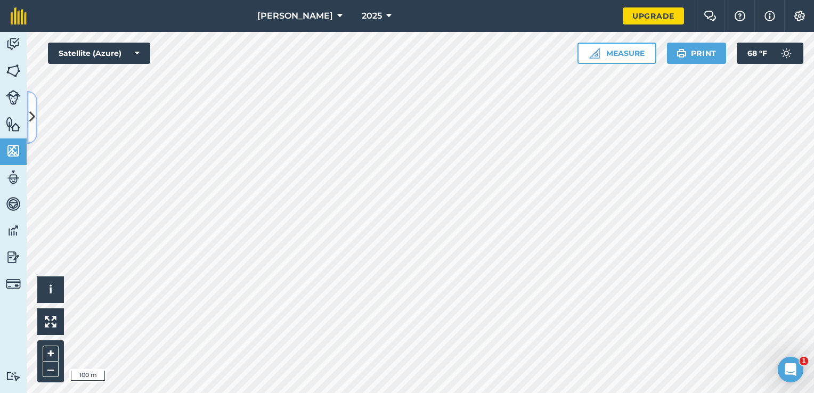
click at [36, 134] on button at bounding box center [32, 117] width 11 height 53
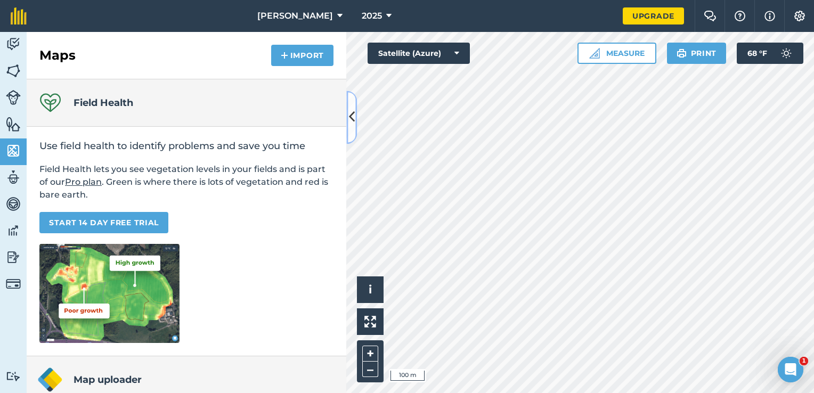
click at [351, 127] on button at bounding box center [351, 117] width 11 height 53
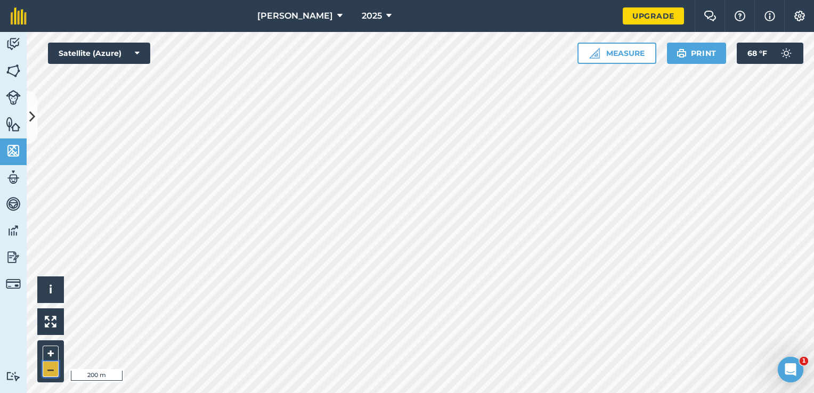
click at [47, 366] on button "–" at bounding box center [51, 369] width 16 height 15
click at [50, 346] on button "+" at bounding box center [51, 354] width 16 height 16
click at [49, 368] on button "–" at bounding box center [51, 369] width 16 height 15
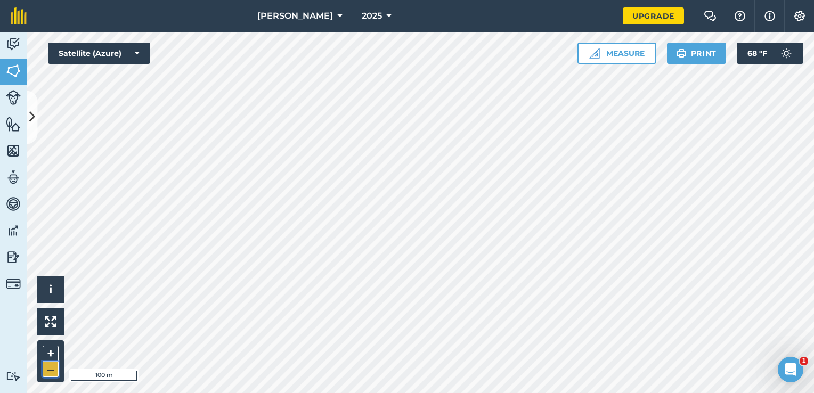
click at [49, 368] on button "–" at bounding box center [51, 369] width 16 height 15
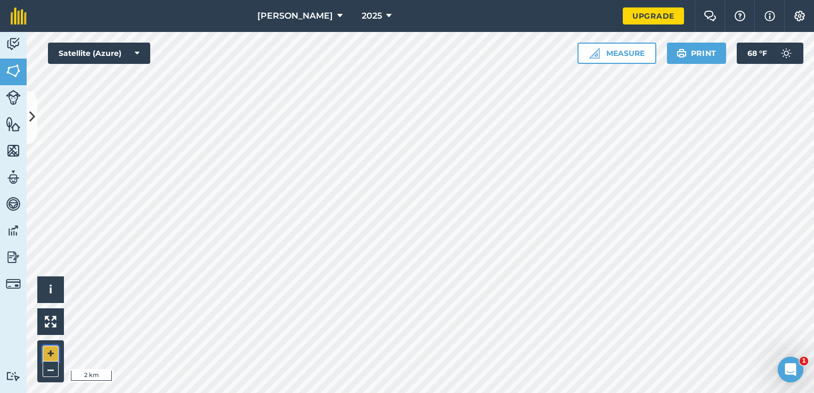
click at [52, 349] on button "+" at bounding box center [51, 354] width 16 height 16
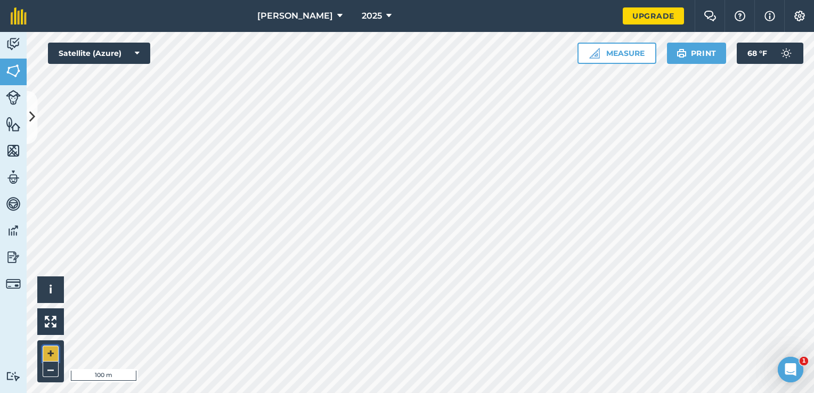
click at [52, 349] on button "+" at bounding box center [51, 354] width 16 height 16
click at [47, 372] on button "–" at bounding box center [51, 369] width 16 height 15
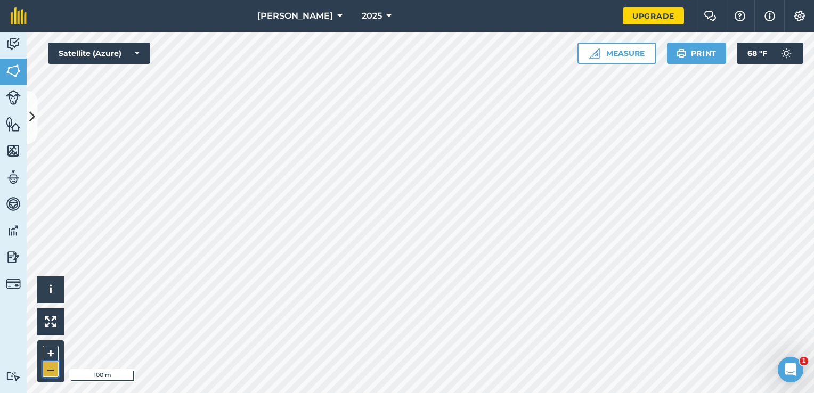
click at [47, 372] on button "–" at bounding box center [51, 369] width 16 height 15
click at [53, 360] on button "+" at bounding box center [51, 354] width 16 height 16
click at [53, 369] on button "–" at bounding box center [51, 369] width 16 height 15
click at [51, 355] on button "+" at bounding box center [51, 354] width 16 height 16
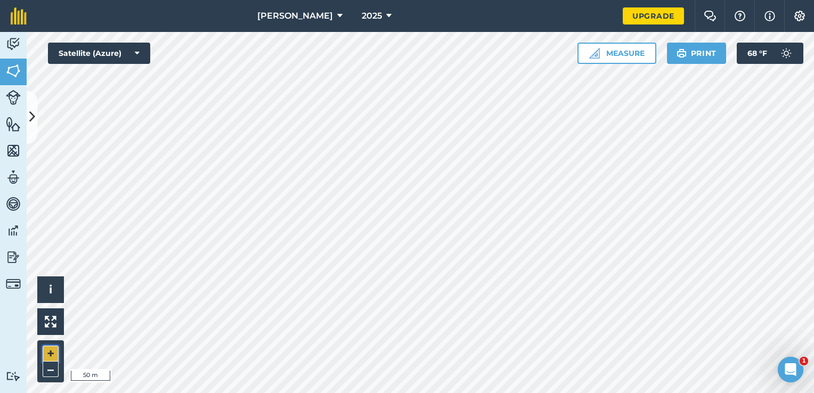
click at [51, 355] on button "+" at bounding box center [51, 354] width 16 height 16
click at [56, 353] on button "+" at bounding box center [51, 354] width 16 height 16
click at [172, 0] on html "[PERSON_NAME] 2025 Upgrade Farm Chat Help Info Settings Map printing is not ava…" at bounding box center [407, 196] width 814 height 393
click at [381, 21] on div "[PERSON_NAME] 2025 Upgrade Farm Chat Help Info Settings Map printing is not ava…" at bounding box center [407, 196] width 814 height 393
click at [289, 0] on html "[PERSON_NAME] 2025 Upgrade Farm Chat Help Info Settings Map printing is not ava…" at bounding box center [407, 196] width 814 height 393
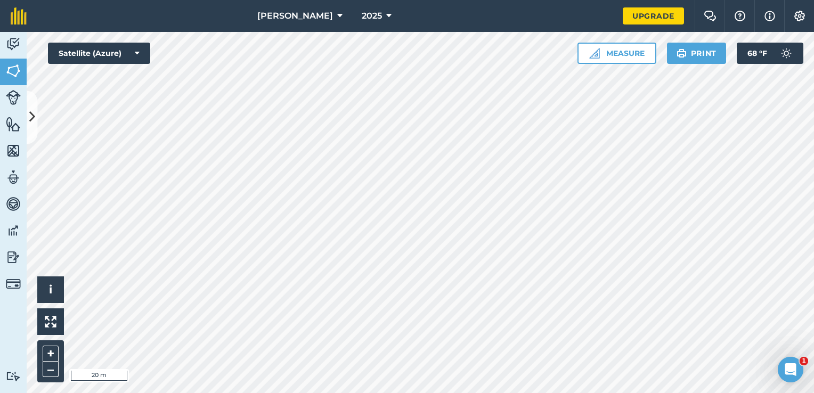
click at [283, 2] on div "[PERSON_NAME] 2025 Upgrade Farm Chat Help Info Settings Map printing is not ava…" at bounding box center [407, 196] width 814 height 393
click at [345, 3] on div "[PERSON_NAME] 2025 Upgrade Farm Chat Help Info Settings Map printing is not ava…" at bounding box center [407, 196] width 814 height 393
click at [810, 393] on html "[PERSON_NAME] 2025 Upgrade Farm Chat Help Info Settings Map printing is not ava…" at bounding box center [407, 196] width 814 height 393
click at [412, 393] on html "[PERSON_NAME] 2025 Upgrade Farm Chat Help Info Settings Map printing is not ava…" at bounding box center [407, 196] width 814 height 393
click at [47, 371] on button "–" at bounding box center [51, 369] width 16 height 15
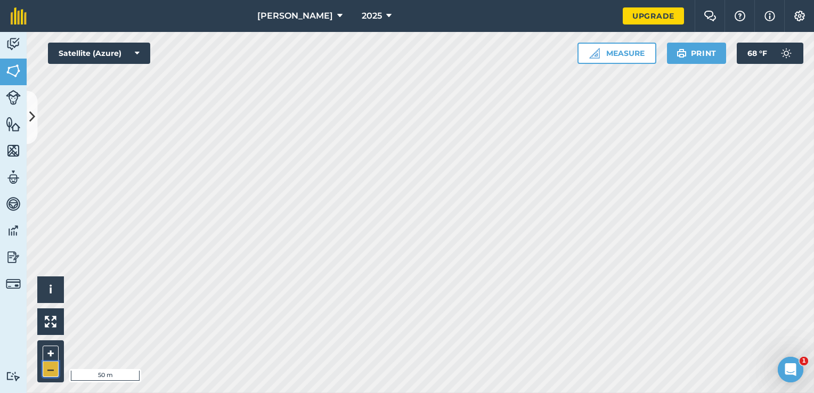
click at [47, 371] on button "–" at bounding box center [51, 369] width 16 height 15
click at [53, 353] on button "+" at bounding box center [51, 354] width 16 height 16
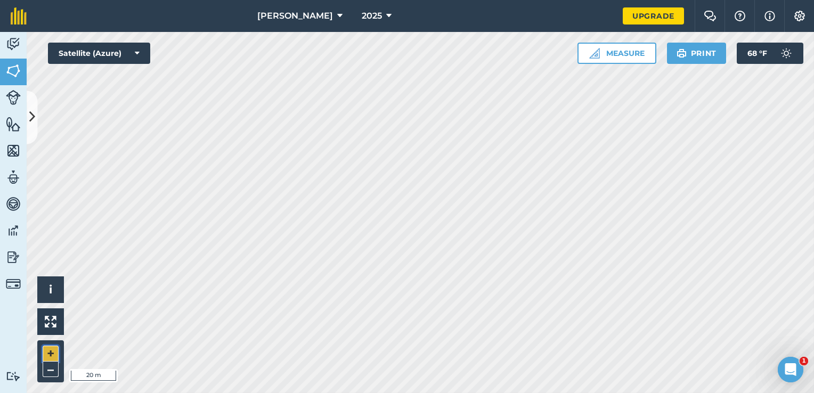
click at [54, 355] on button "+" at bounding box center [51, 354] width 16 height 16
click at [51, 367] on button "–" at bounding box center [51, 369] width 16 height 15
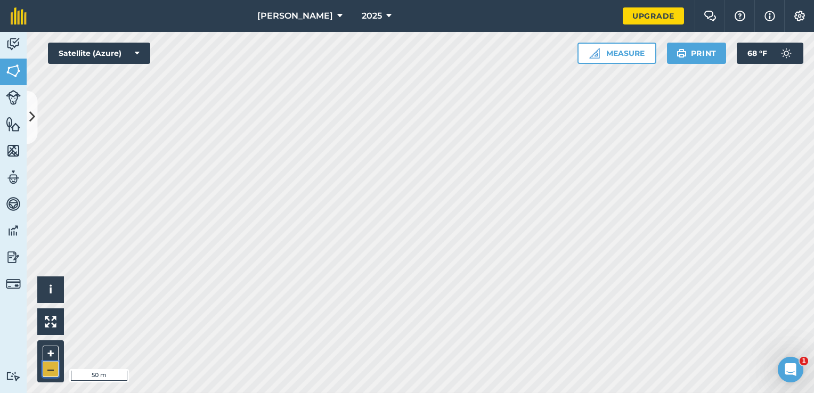
click at [51, 367] on button "–" at bounding box center [51, 369] width 16 height 15
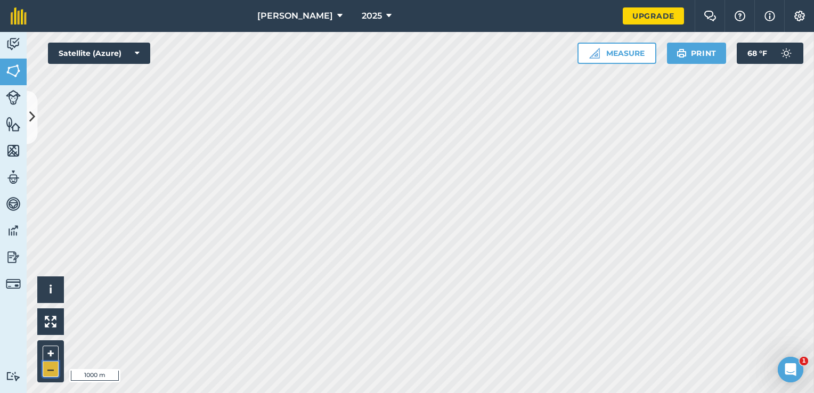
click at [51, 367] on button "–" at bounding box center [51, 369] width 16 height 15
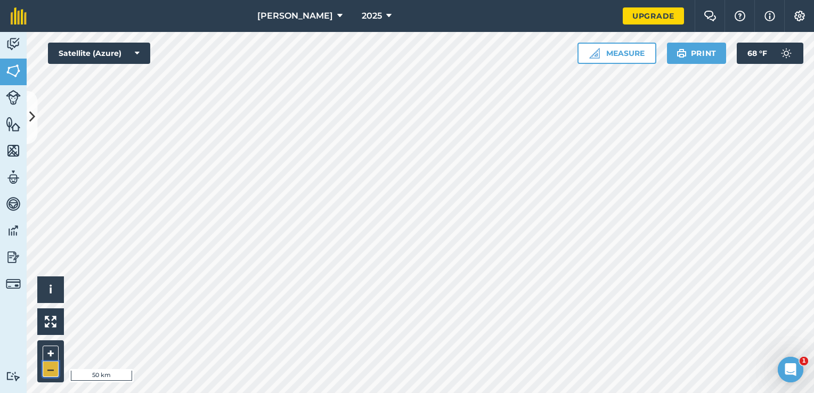
click at [51, 367] on button "–" at bounding box center [51, 369] width 16 height 15
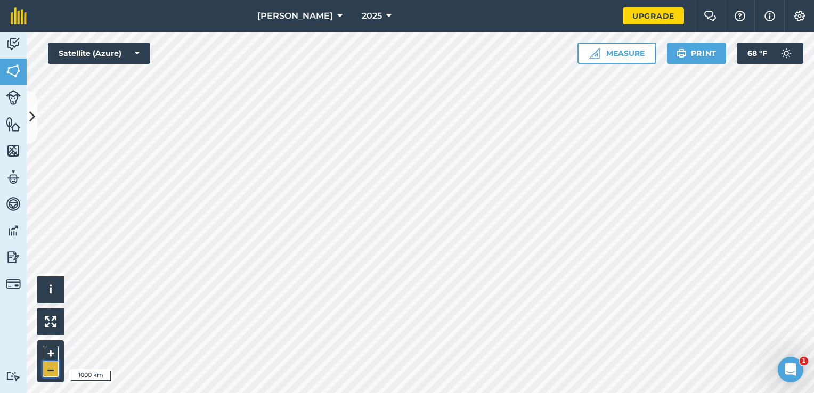
click at [51, 367] on button "–" at bounding box center [51, 369] width 16 height 15
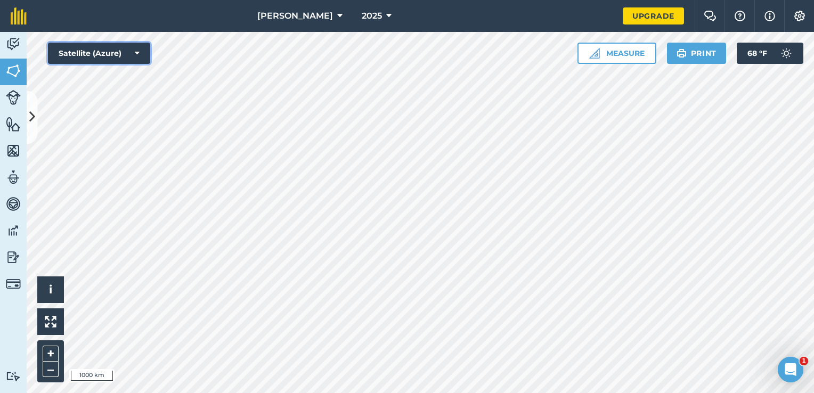
click at [120, 62] on button "Satellite (Azure)" at bounding box center [99, 53] width 102 height 21
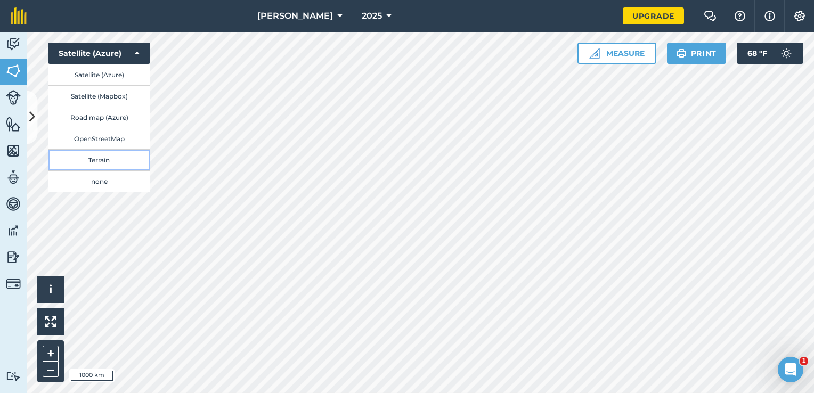
click at [115, 166] on button "Terrain" at bounding box center [99, 159] width 102 height 21
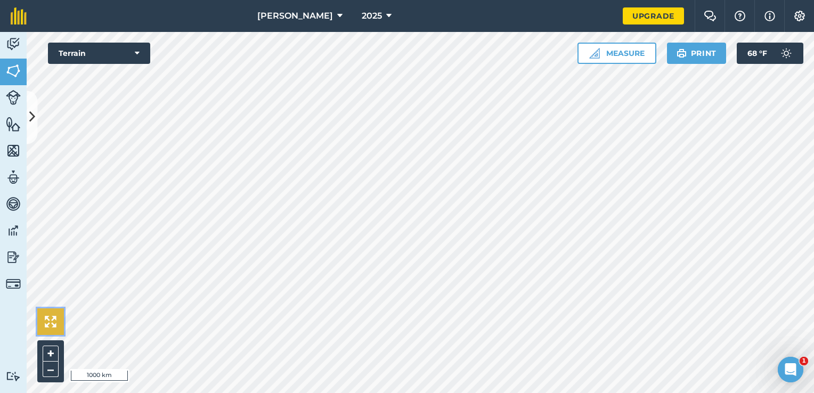
click at [46, 323] on img at bounding box center [51, 322] width 12 height 12
click at [50, 353] on button "+" at bounding box center [51, 354] width 16 height 16
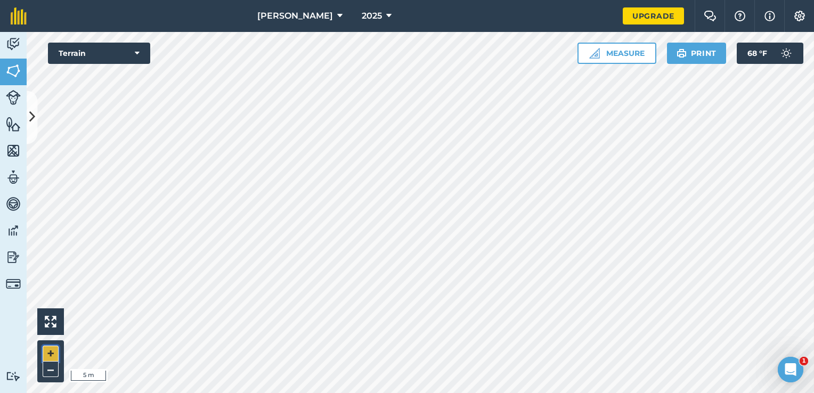
click at [50, 353] on button "+" at bounding box center [51, 354] width 16 height 16
click at [54, 367] on button "–" at bounding box center [51, 369] width 16 height 15
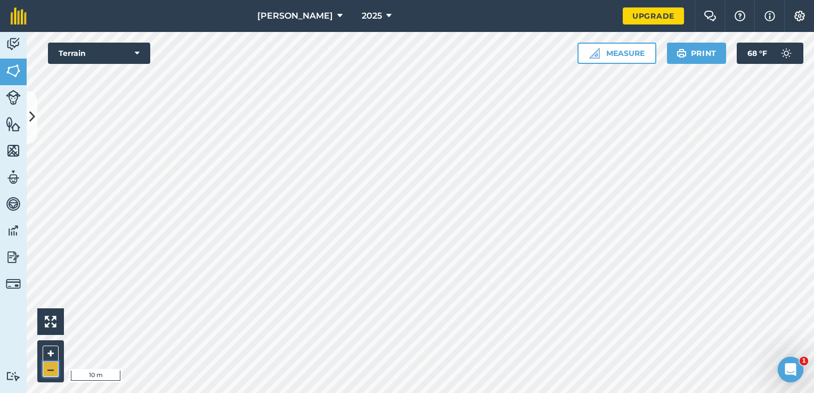
click at [54, 367] on button "–" at bounding box center [51, 369] width 16 height 15
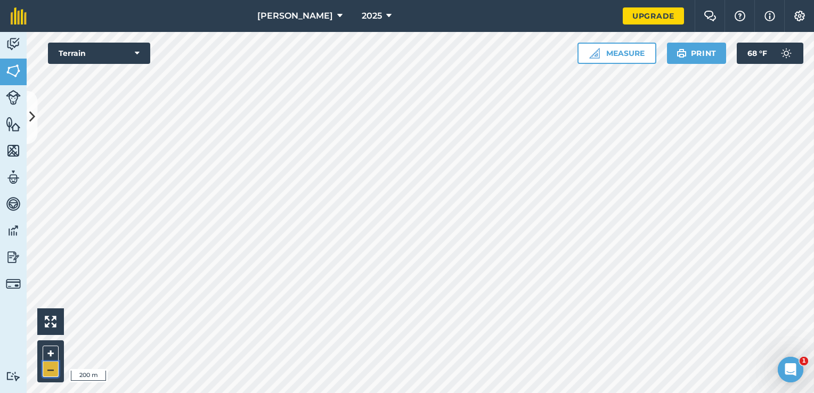
click at [54, 367] on button "–" at bounding box center [51, 369] width 16 height 15
click at [125, 46] on button "Terrain" at bounding box center [99, 53] width 102 height 21
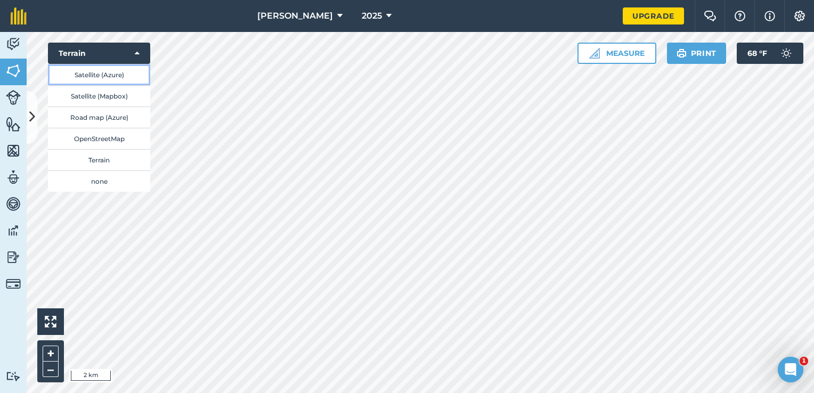
click at [114, 72] on button "Satellite (Azure)" at bounding box center [99, 74] width 102 height 21
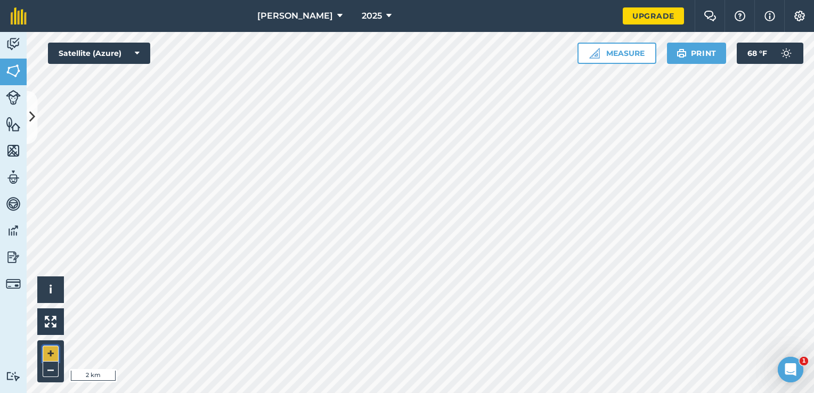
click at [53, 351] on button "+" at bounding box center [51, 354] width 16 height 16
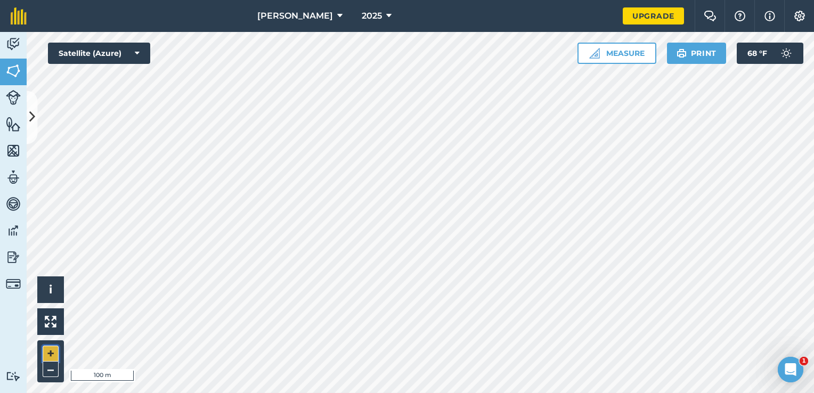
click at [53, 351] on button "+" at bounding box center [51, 354] width 16 height 16
click at [51, 372] on button "–" at bounding box center [51, 369] width 16 height 15
click at [47, 372] on button "–" at bounding box center [51, 369] width 16 height 15
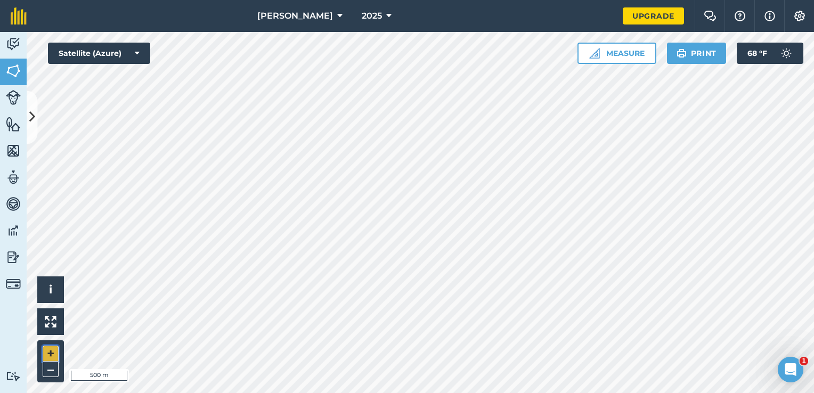
click at [54, 356] on button "+" at bounding box center [51, 354] width 16 height 16
click at [814, 197] on html "[PERSON_NAME] 2025 Upgrade Farm Chat Help Info Settings Map printing is not ava…" at bounding box center [407, 196] width 814 height 393
click at [56, 368] on button "–" at bounding box center [51, 369] width 16 height 15
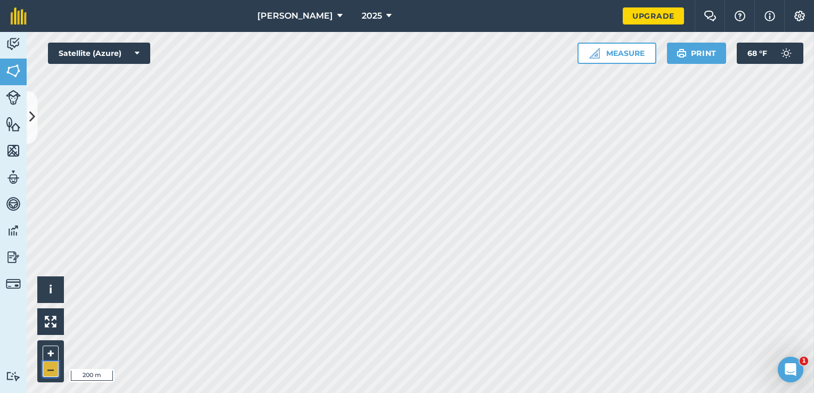
click at [56, 368] on button "–" at bounding box center [51, 369] width 16 height 15
click at [51, 357] on button "+" at bounding box center [51, 354] width 16 height 16
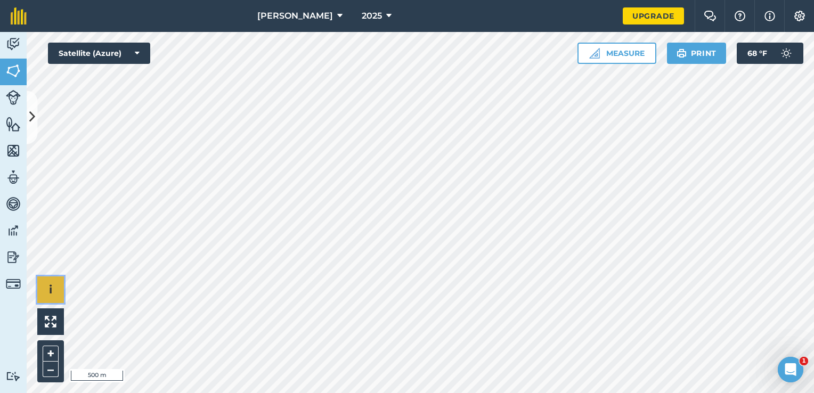
click at [60, 297] on button "i" at bounding box center [50, 290] width 27 height 27
click at [89, 289] on li "© 2025 TomTom, Microsoft" at bounding box center [105, 290] width 83 height 27
click at [59, 284] on button "›" at bounding box center [50, 290] width 27 height 27
click at [62, 282] on button "i" at bounding box center [50, 290] width 27 height 27
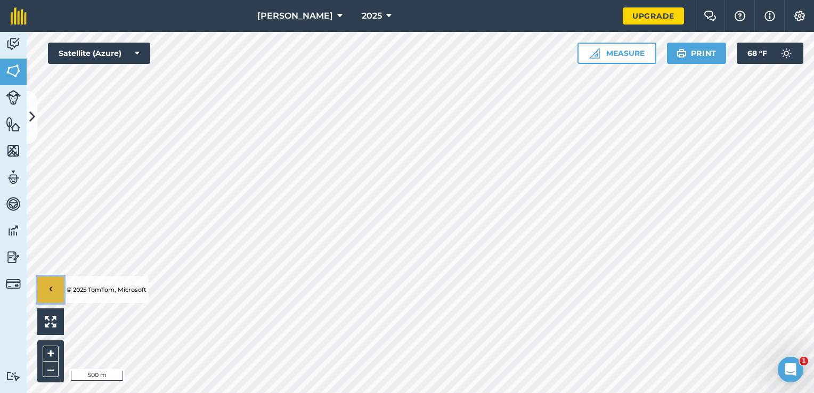
click at [62, 283] on button "›" at bounding box center [50, 290] width 27 height 27
click at [49, 370] on button "–" at bounding box center [51, 369] width 16 height 15
click at [51, 347] on button "+" at bounding box center [51, 354] width 16 height 16
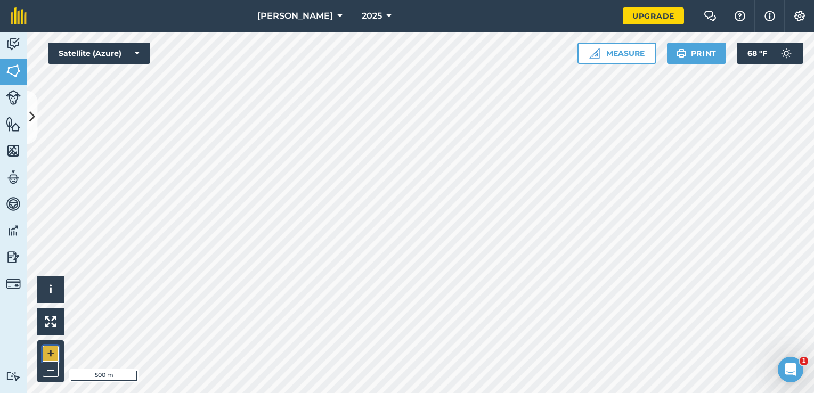
click at [55, 348] on button "+" at bounding box center [51, 354] width 16 height 16
click at [57, 348] on button "+" at bounding box center [51, 354] width 16 height 16
